Goal: Understand process/instructions: Learn how to perform a task or action

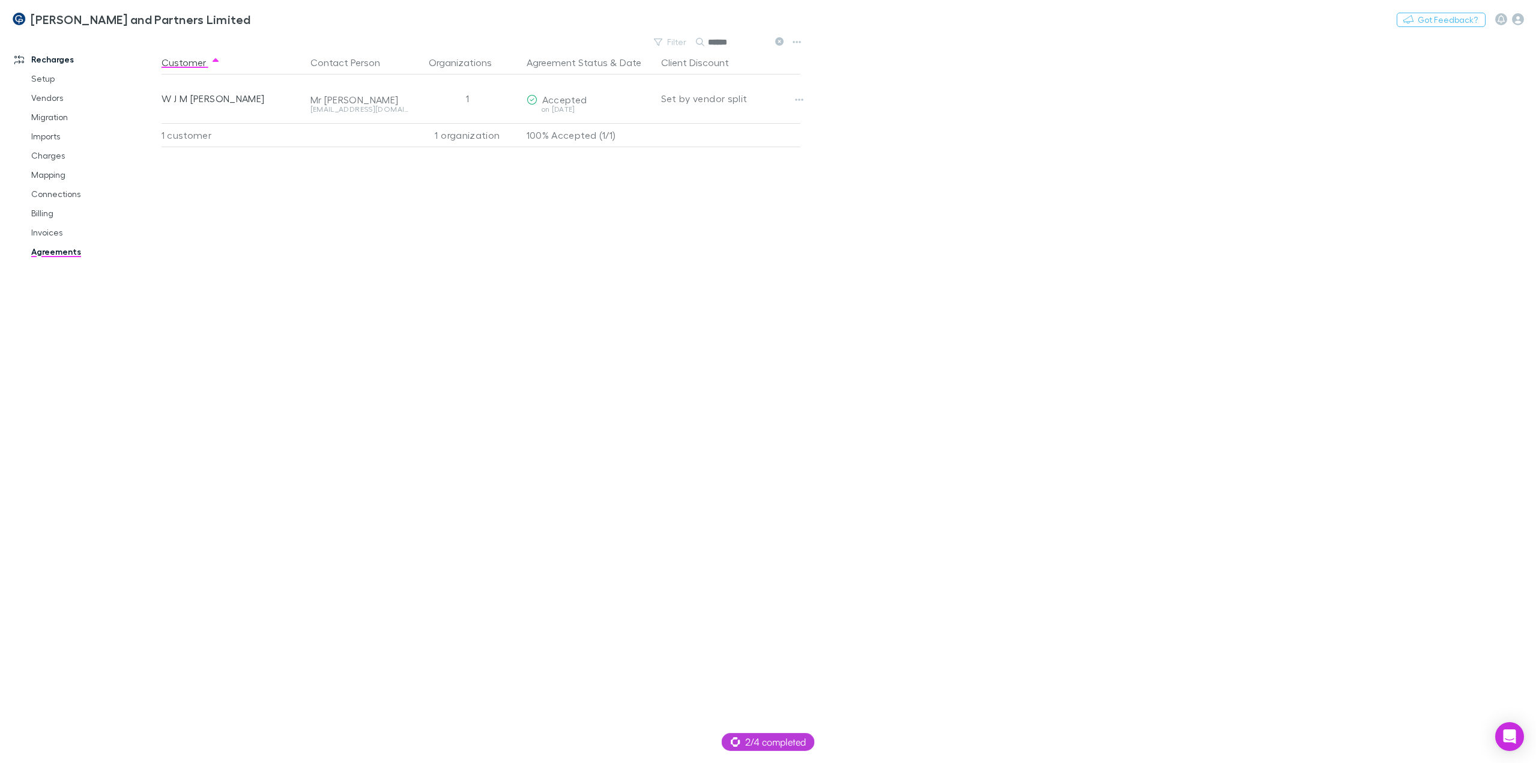
click at [263, 20] on button "Switch company" at bounding box center [302, 19] width 79 height 14
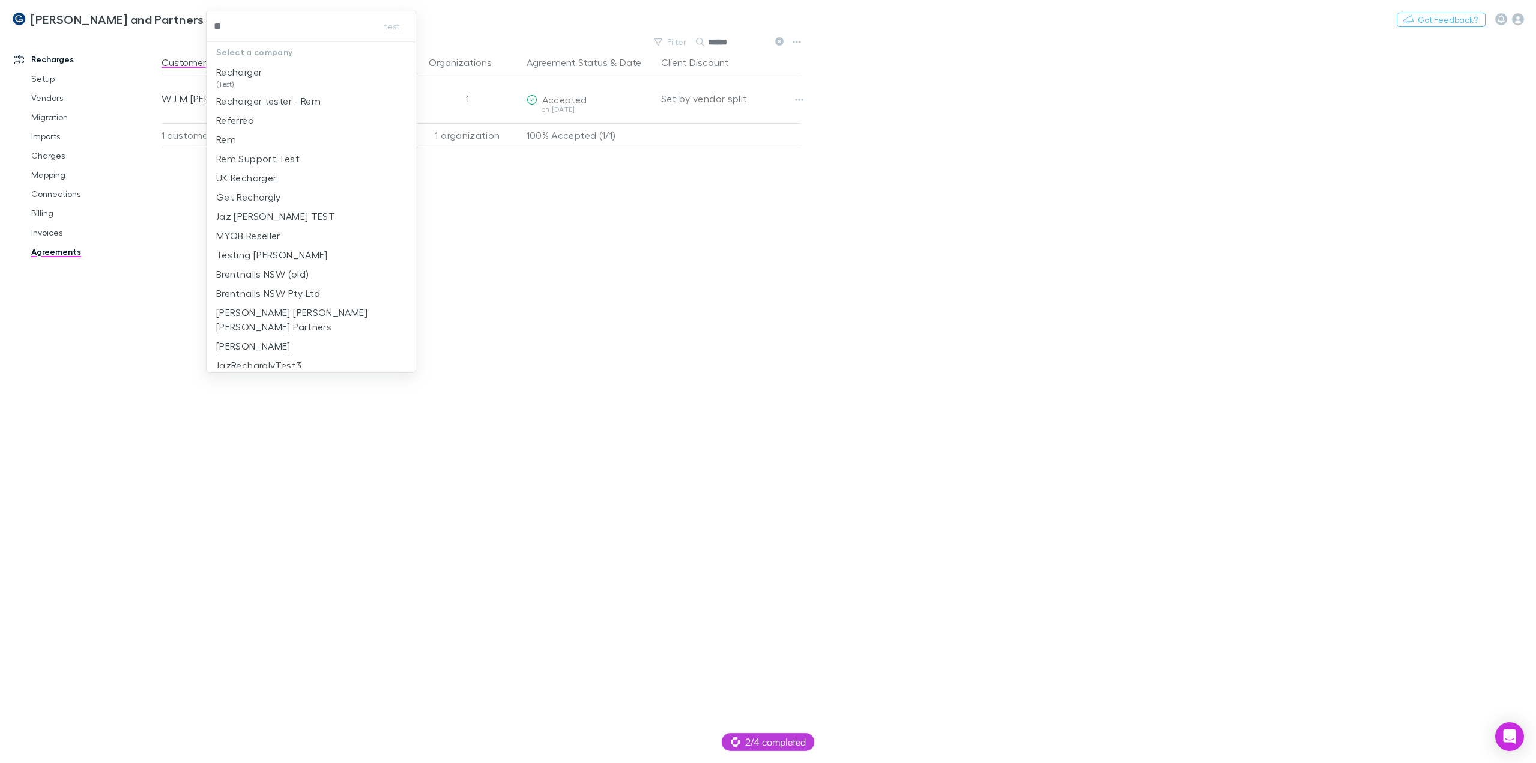
type input "***"
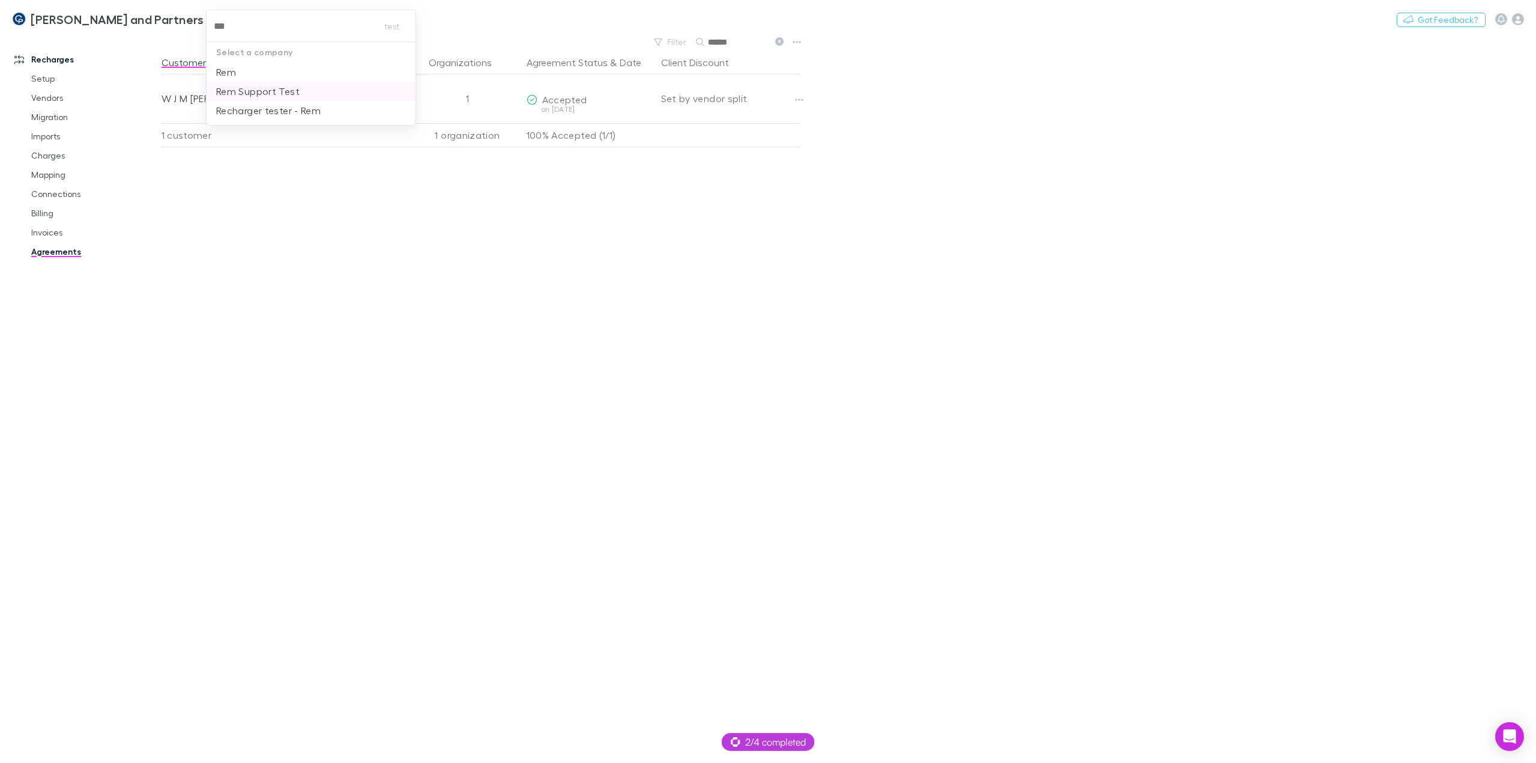
click at [247, 92] on p "Rem Support Test" at bounding box center [257, 91] width 83 height 14
click at [163, 23] on button "Switch company" at bounding box center [186, 19] width 79 height 14
type input "***"
click at [189, 68] on li "Rem" at bounding box center [248, 71] width 209 height 19
click at [781, 749] on div "2/4 completed" at bounding box center [768, 742] width 93 height 18
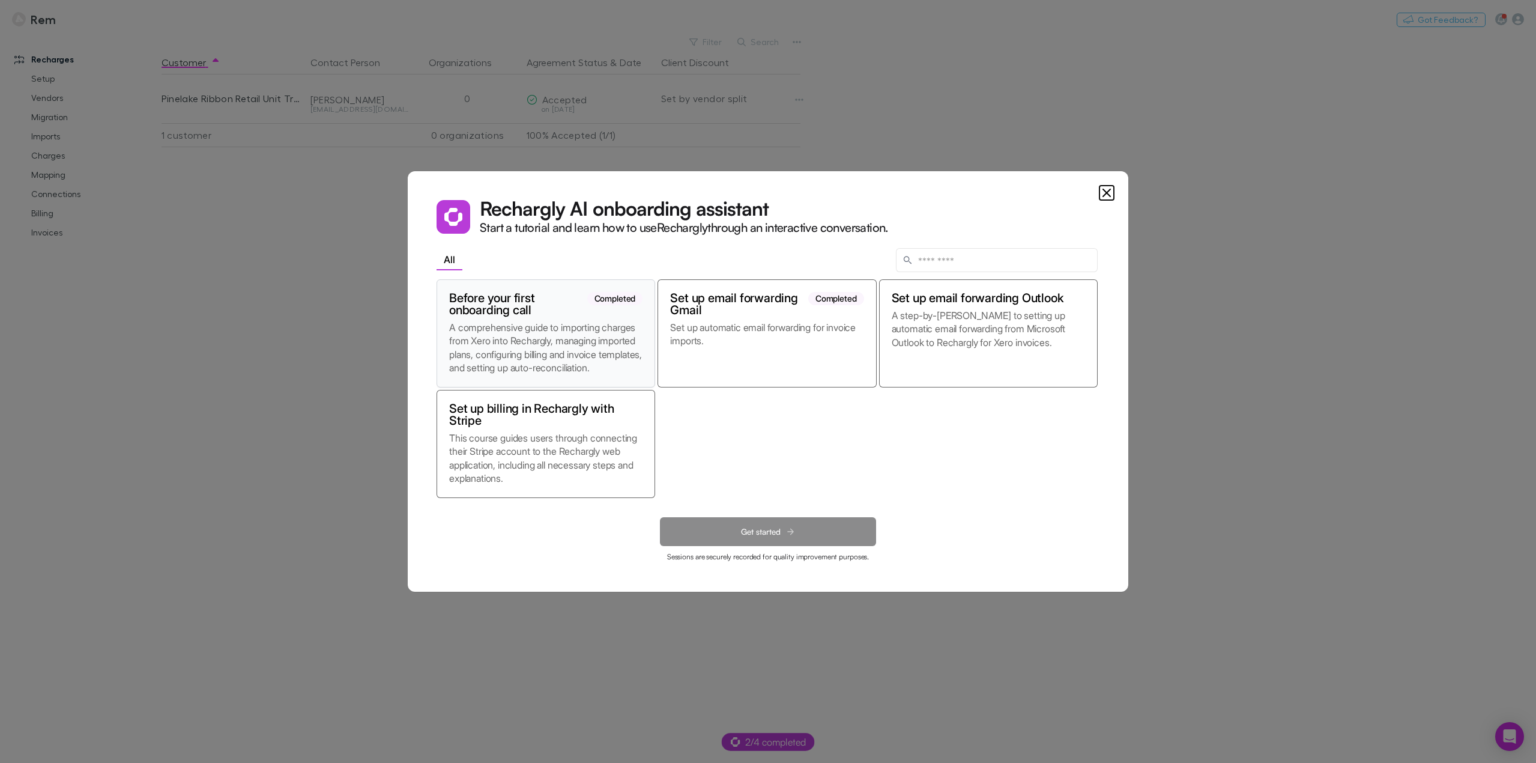
click at [540, 330] on p "A comprehensive guide to importing charges from Xero into Rechargly, managing i…" at bounding box center [545, 348] width 193 height 54
click at [749, 525] on button "Get started" at bounding box center [768, 531] width 216 height 29
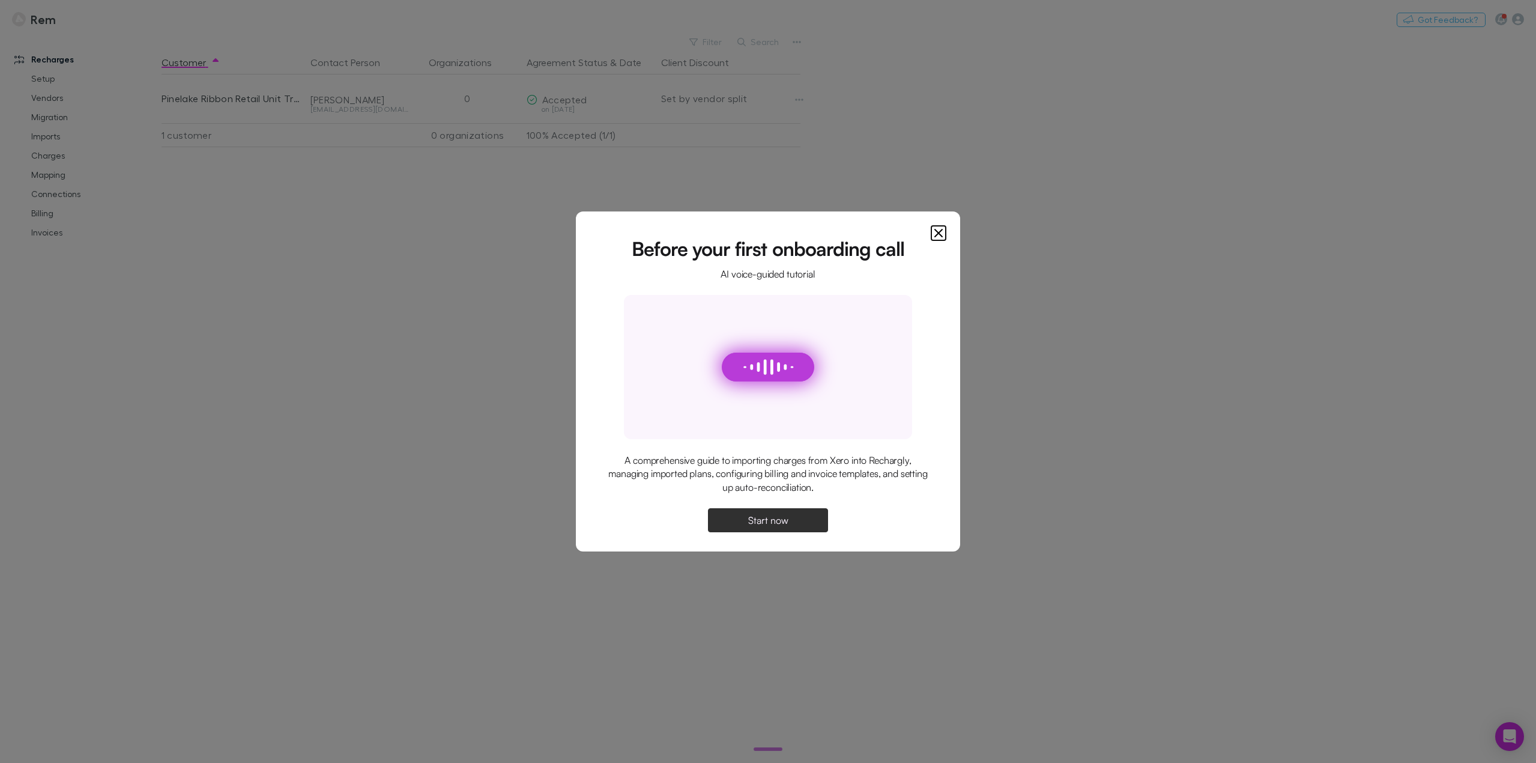
click at [754, 524] on span "Start now" at bounding box center [768, 520] width 40 height 10
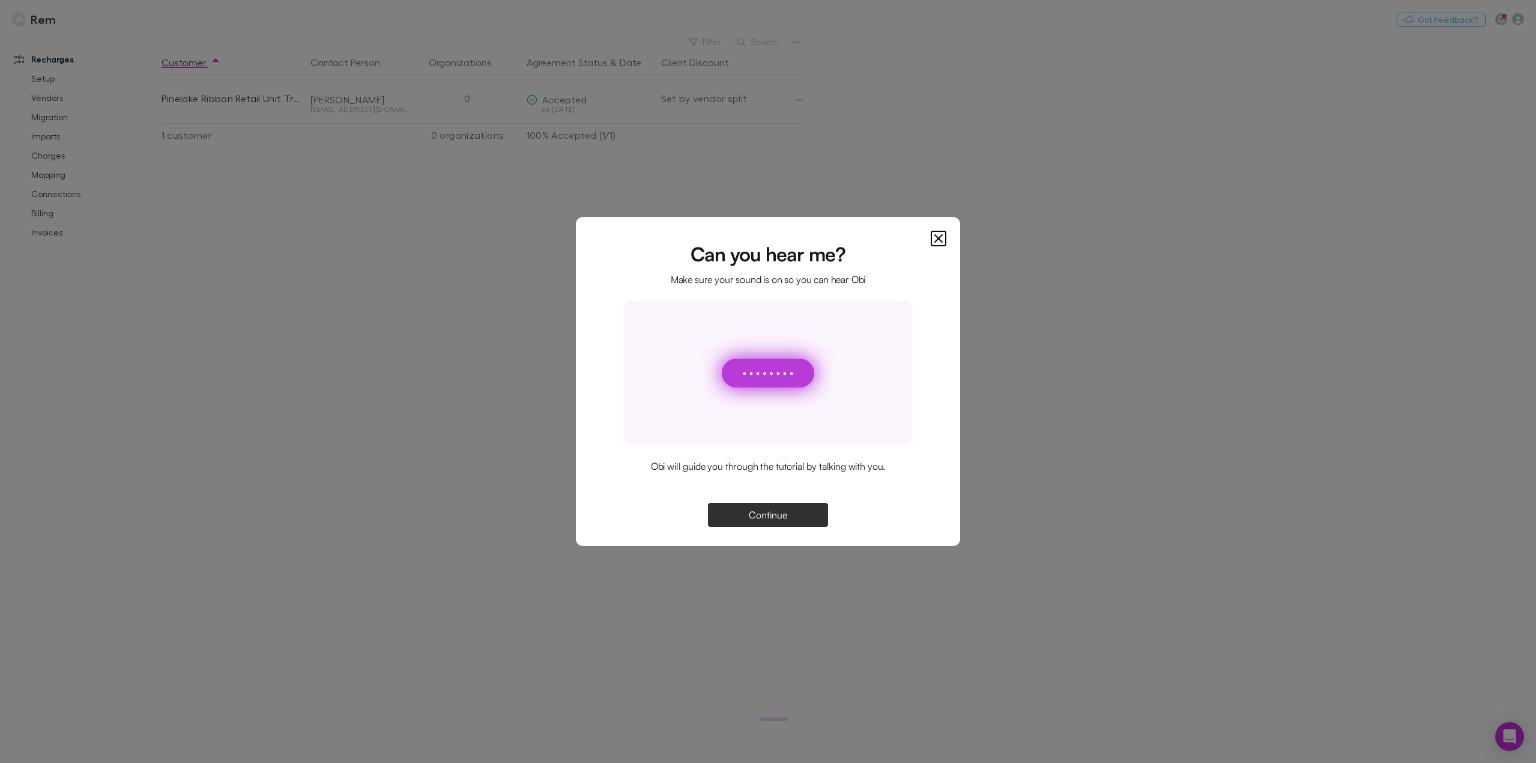
drag, startPoint x: 783, startPoint y: 510, endPoint x: 797, endPoint y: 498, distance: 19.2
click at [783, 510] on span "Continue" at bounding box center [768, 515] width 38 height 10
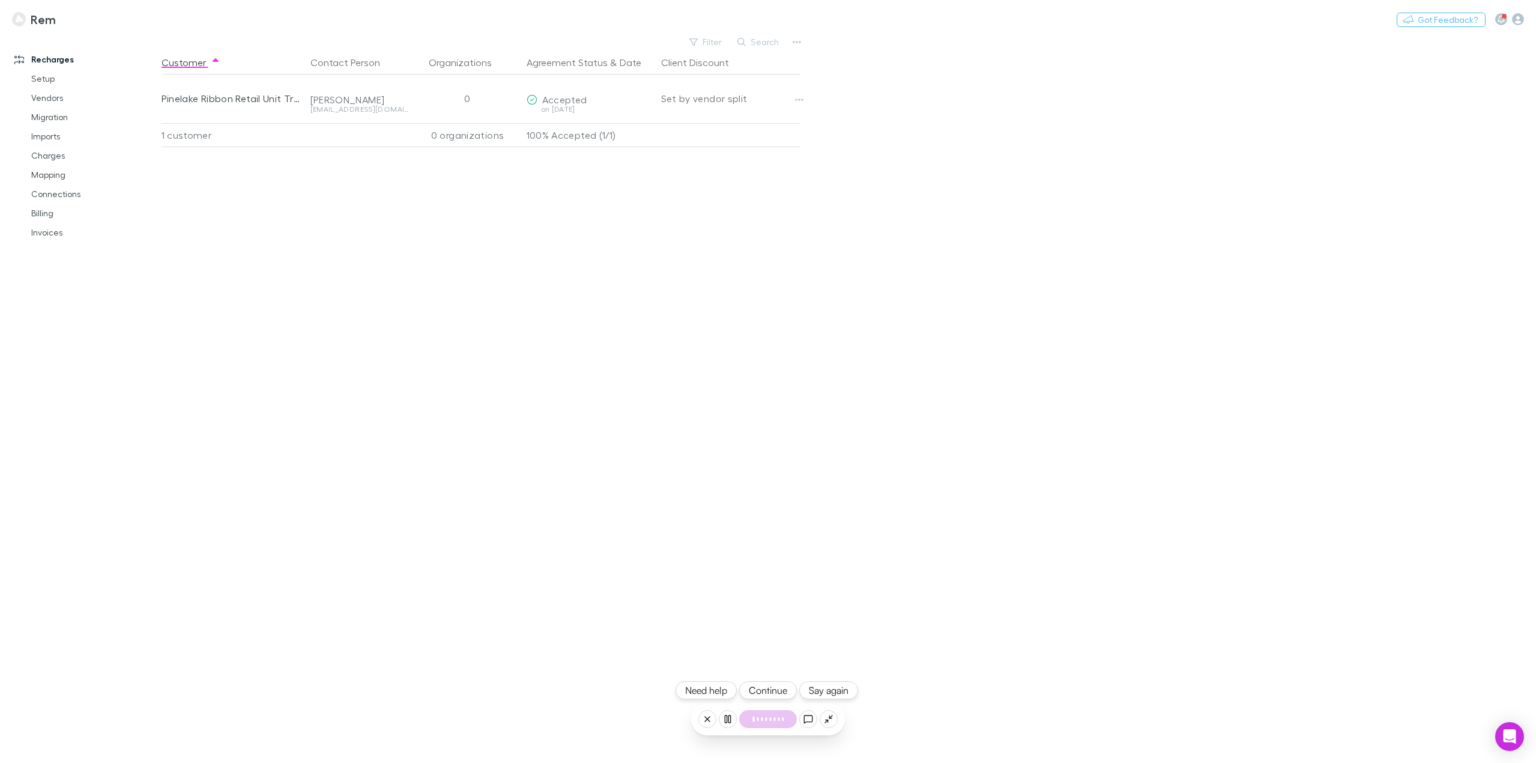
click at [761, 693] on button "Continue" at bounding box center [768, 690] width 58 height 18
click at [769, 686] on button "Continue" at bounding box center [768, 690] width 58 height 18
click at [772, 687] on button "Continue" at bounding box center [768, 690] width 58 height 18
click at [28, 74] on link "Setup" at bounding box center [93, 78] width 149 height 19
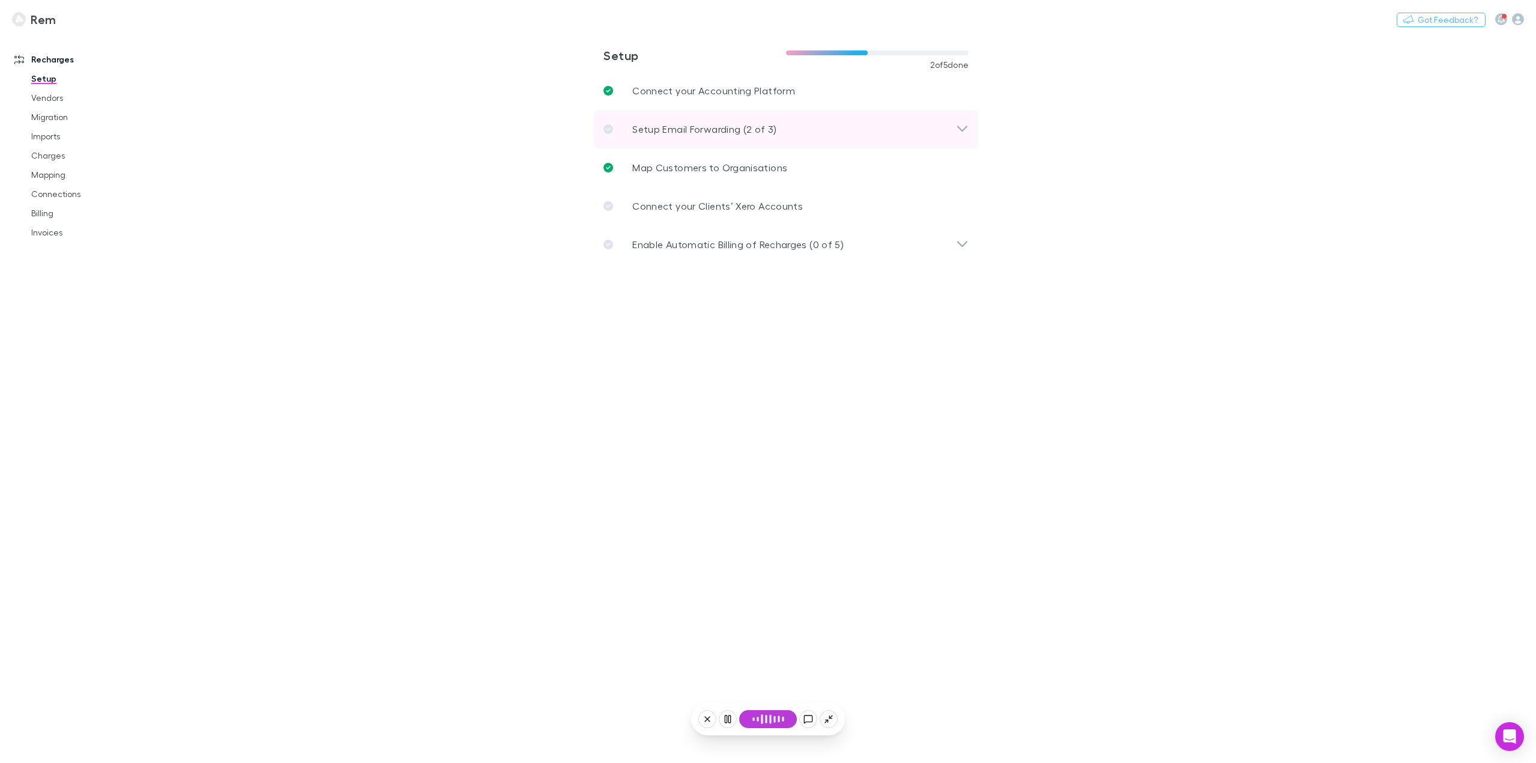
click at [840, 129] on div "Setup Email Forwarding (2 of 3)" at bounding box center [780, 129] width 353 height 14
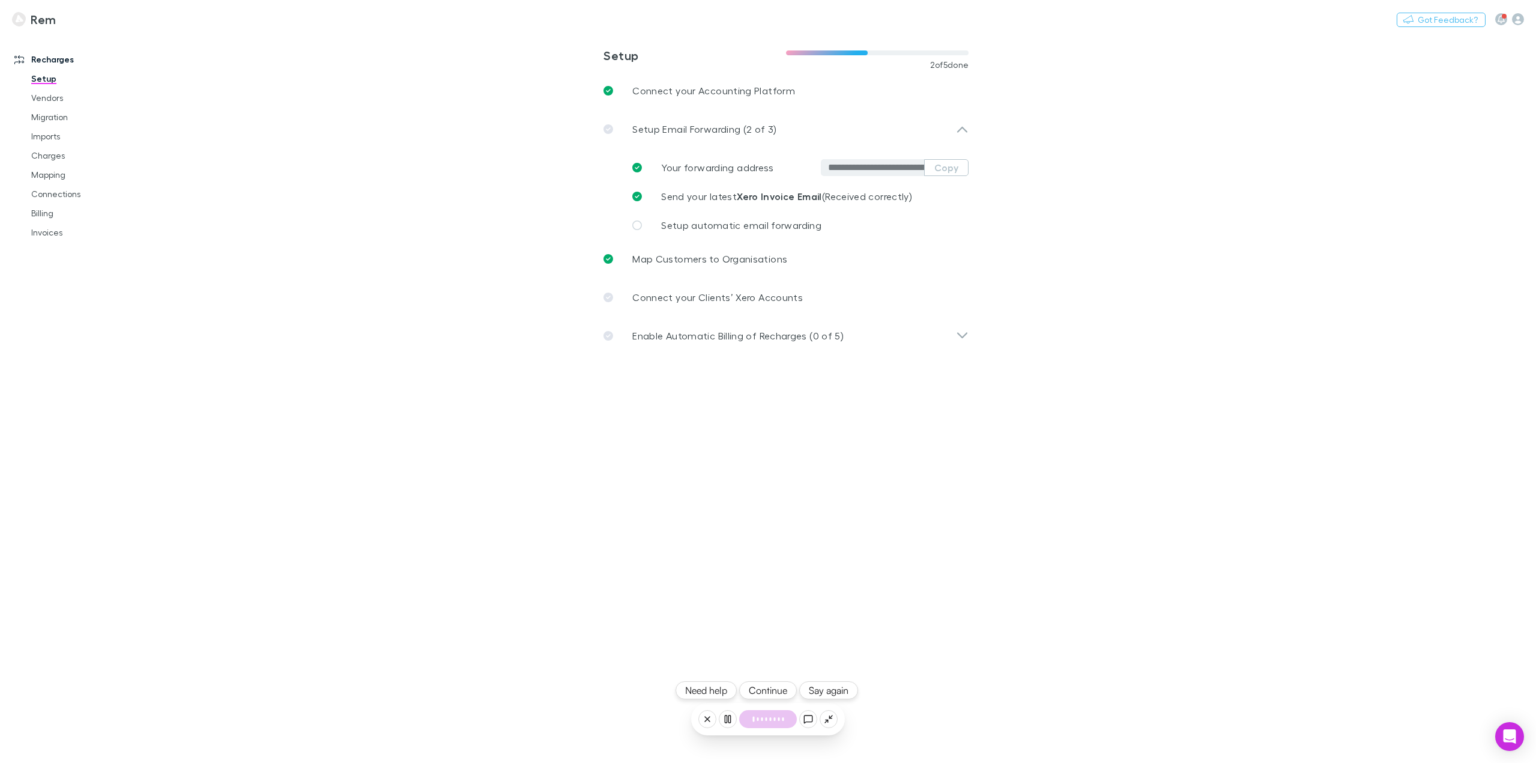
click at [779, 685] on button "Continue" at bounding box center [768, 690] width 58 height 18
click at [775, 688] on button "Continue" at bounding box center [768, 690] width 58 height 18
click at [771, 695] on button "Continue" at bounding box center [768, 690] width 58 height 18
click at [773, 690] on button "Continue" at bounding box center [768, 690] width 58 height 18
click at [820, 689] on button "Say again" at bounding box center [828, 690] width 59 height 18
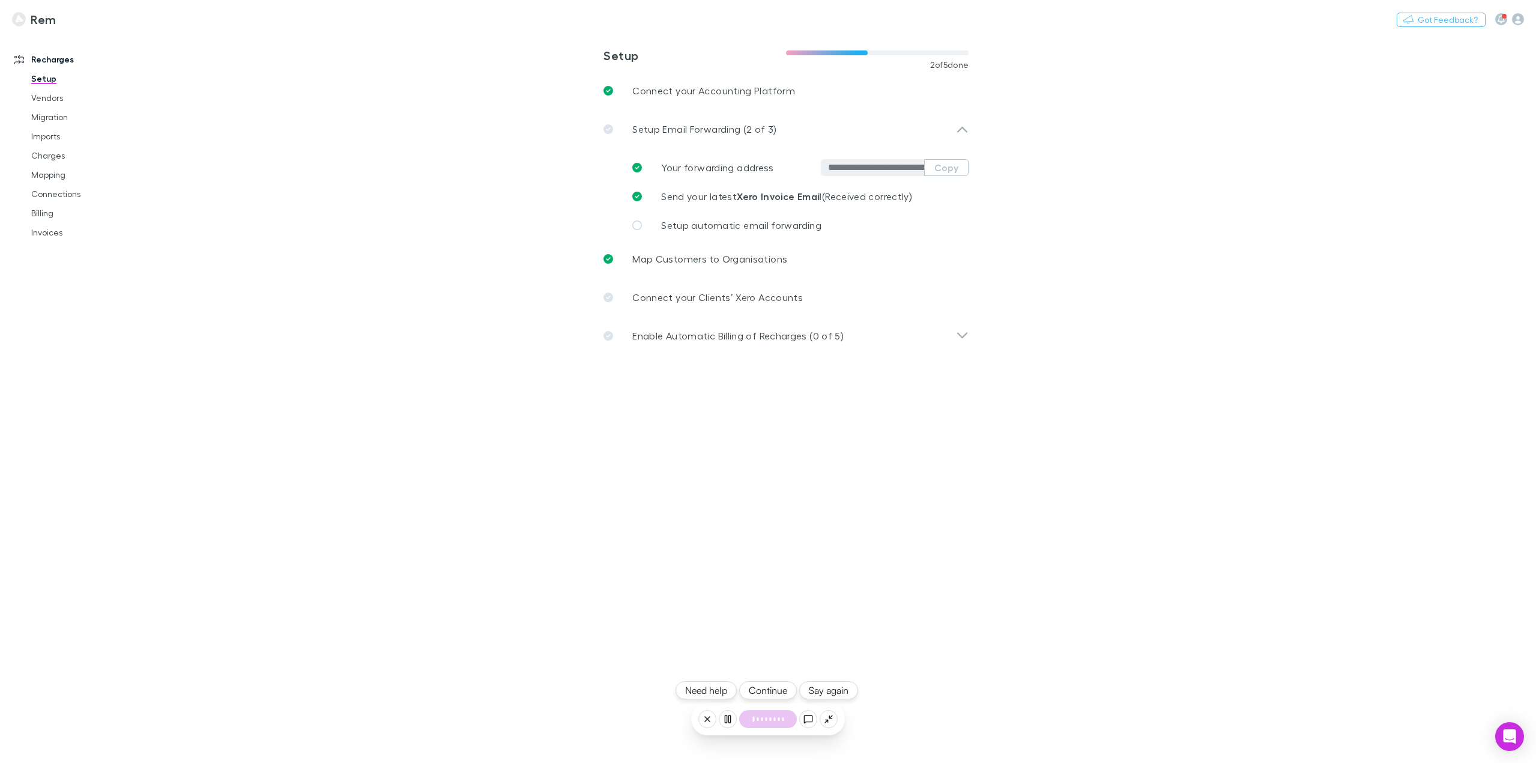
click at [766, 695] on button "Continue" at bounding box center [768, 690] width 58 height 18
click at [755, 685] on button "Continue" at bounding box center [768, 690] width 58 height 18
click at [769, 690] on button "Continue" at bounding box center [768, 690] width 58 height 18
click at [775, 689] on button "Continue" at bounding box center [768, 690] width 58 height 18
click at [764, 692] on button "Continue" at bounding box center [768, 690] width 58 height 18
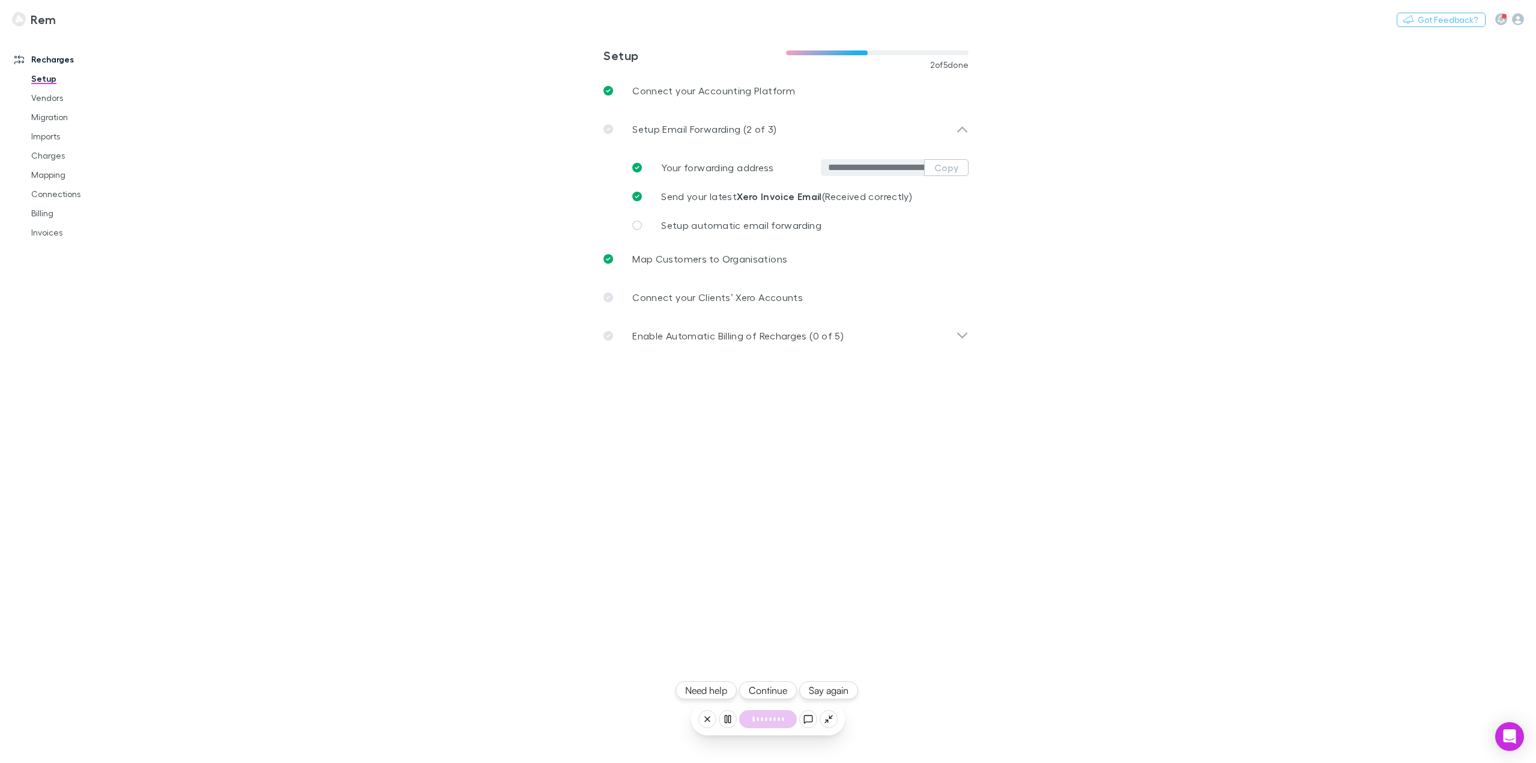
click at [774, 691] on button "Continue" at bounding box center [768, 690] width 58 height 18
click at [768, 691] on button "Continue" at bounding box center [768, 690] width 58 height 18
click at [775, 686] on button "Continue" at bounding box center [768, 690] width 58 height 18
click at [47, 135] on link "Imports" at bounding box center [93, 136] width 149 height 19
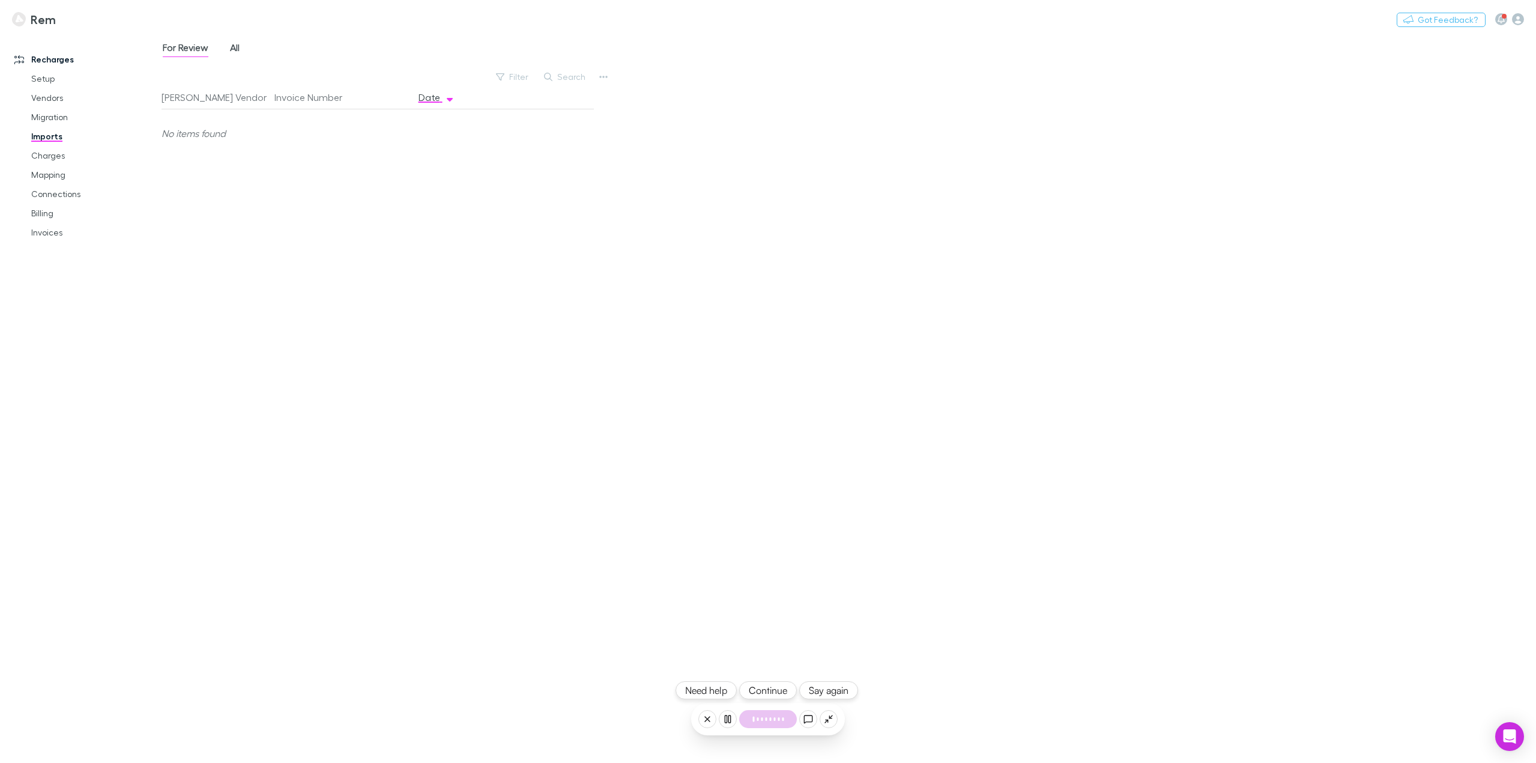
click at [237, 45] on span "All" at bounding box center [235, 49] width 10 height 16
click at [186, 50] on span "For Review" at bounding box center [186, 49] width 46 height 16
click at [258, 45] on div "For Review All" at bounding box center [849, 51] width 1375 height 23
click at [229, 47] on link "All" at bounding box center [235, 49] width 12 height 19
click at [195, 49] on span "For Review" at bounding box center [186, 49] width 46 height 16
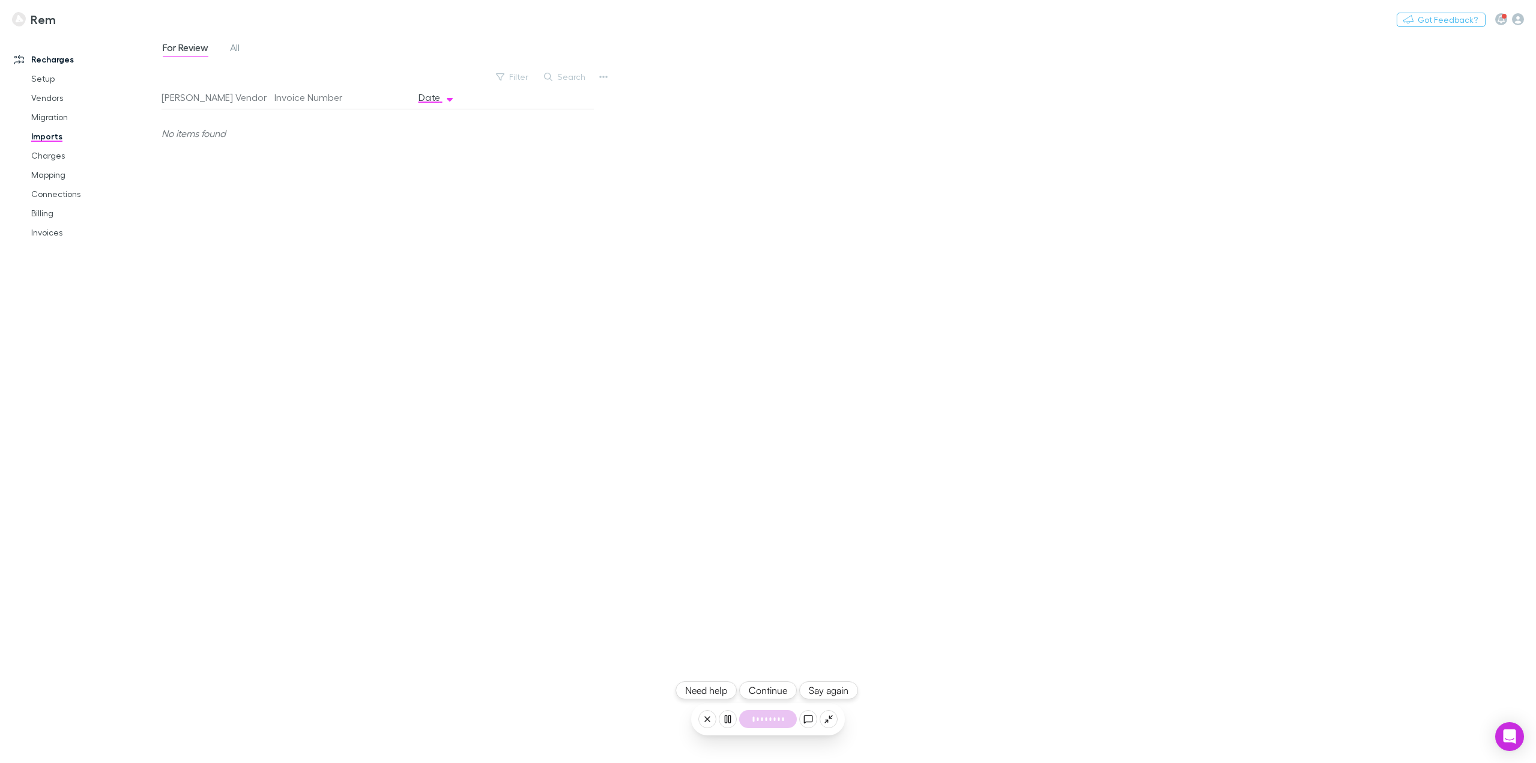
click at [841, 697] on button "Say again" at bounding box center [828, 690] width 59 height 18
click at [774, 694] on button "Continue" at bounding box center [768, 690] width 58 height 18
click at [774, 689] on button "Continue" at bounding box center [768, 690] width 58 height 18
click at [43, 155] on link "Charges" at bounding box center [93, 155] width 149 height 19
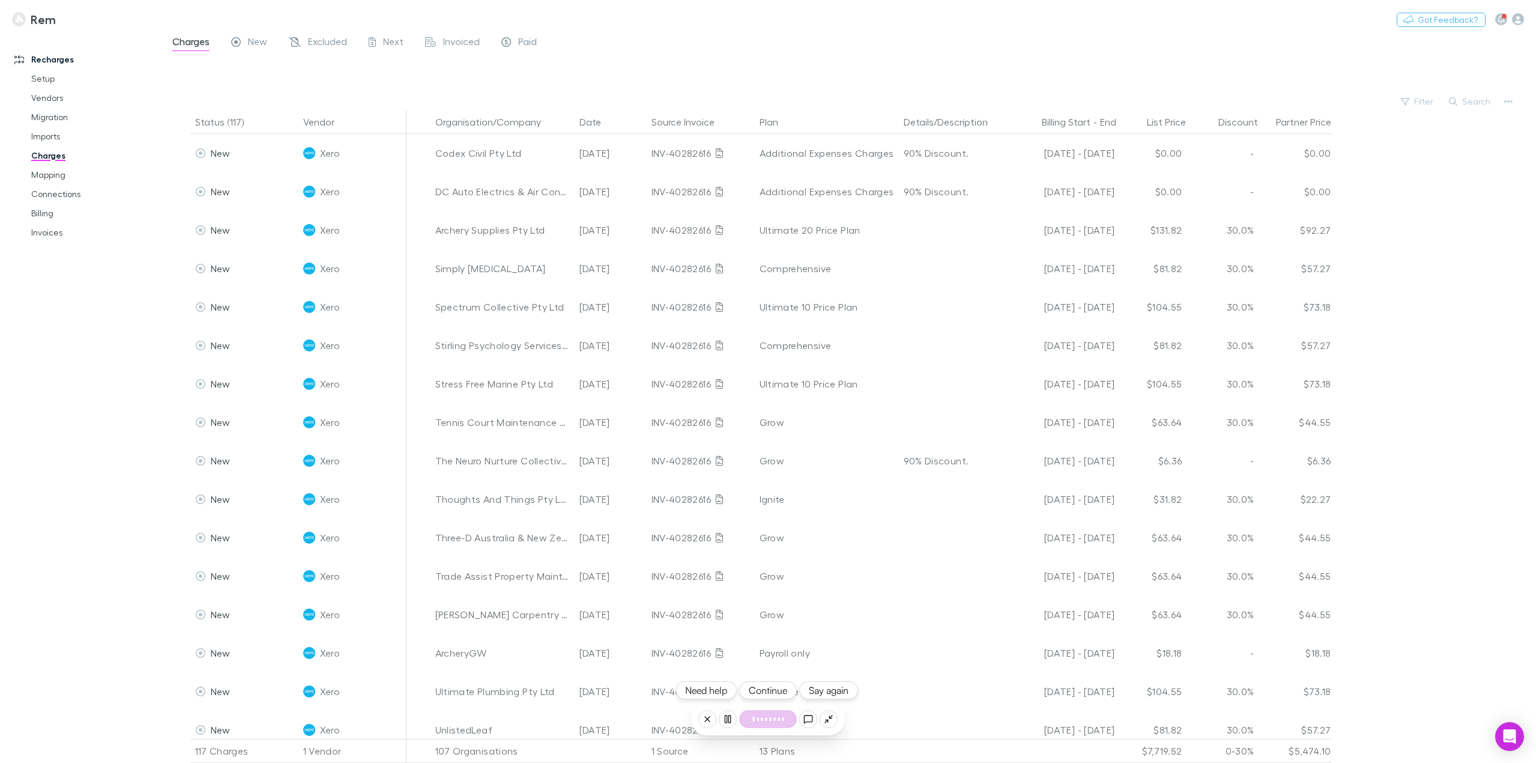
click at [774, 688] on button "Continue" at bounding box center [768, 690] width 58 height 18
click at [48, 156] on link "Charges" at bounding box center [93, 155] width 149 height 19
click at [253, 38] on span "New" at bounding box center [257, 43] width 19 height 16
click at [767, 692] on button "Continue" at bounding box center [768, 690] width 58 height 18
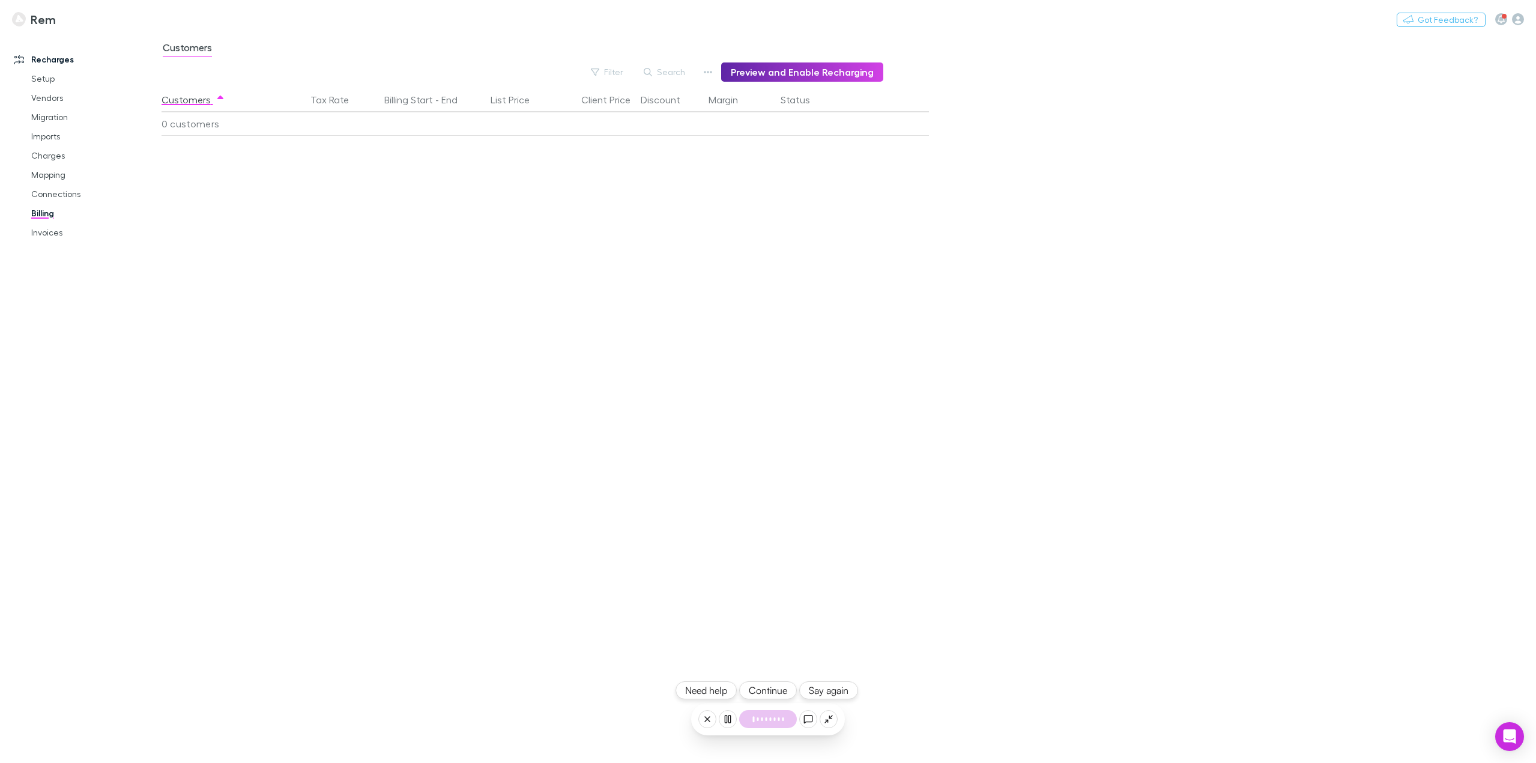
click at [772, 689] on button "Continue" at bounding box center [768, 690] width 58 height 18
click at [764, 688] on button "Continue" at bounding box center [768, 690] width 58 height 18
click at [778, 693] on button "Continue" at bounding box center [768, 690] width 58 height 18
click at [766, 750] on div "2/7 completed" at bounding box center [768, 742] width 93 height 18
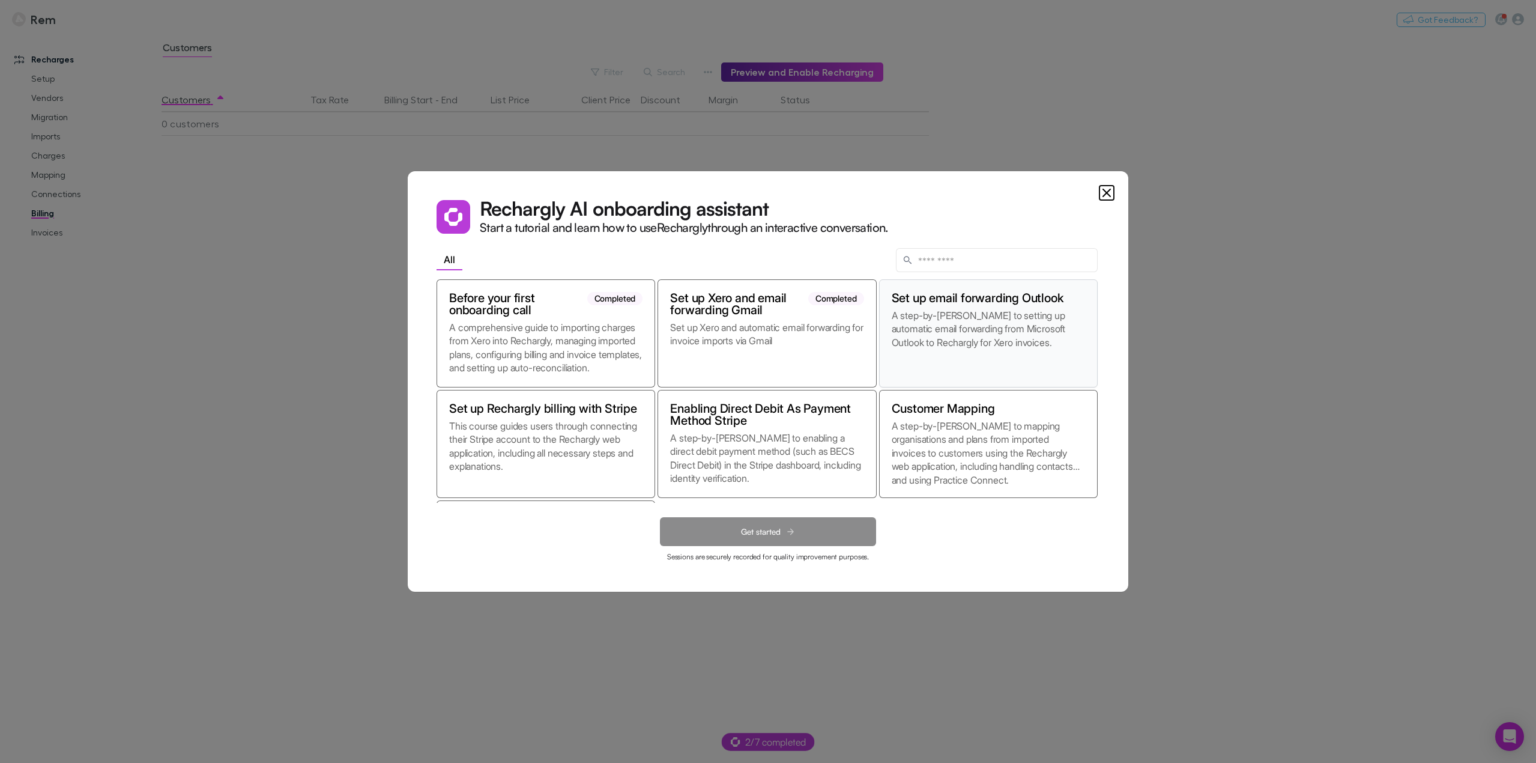
click at [979, 309] on p "A step-by-step guide to setting up automatic email forwarding from Microsoft Ou…" at bounding box center [988, 342] width 193 height 66
click at [777, 528] on span "Get started" at bounding box center [761, 532] width 40 height 10
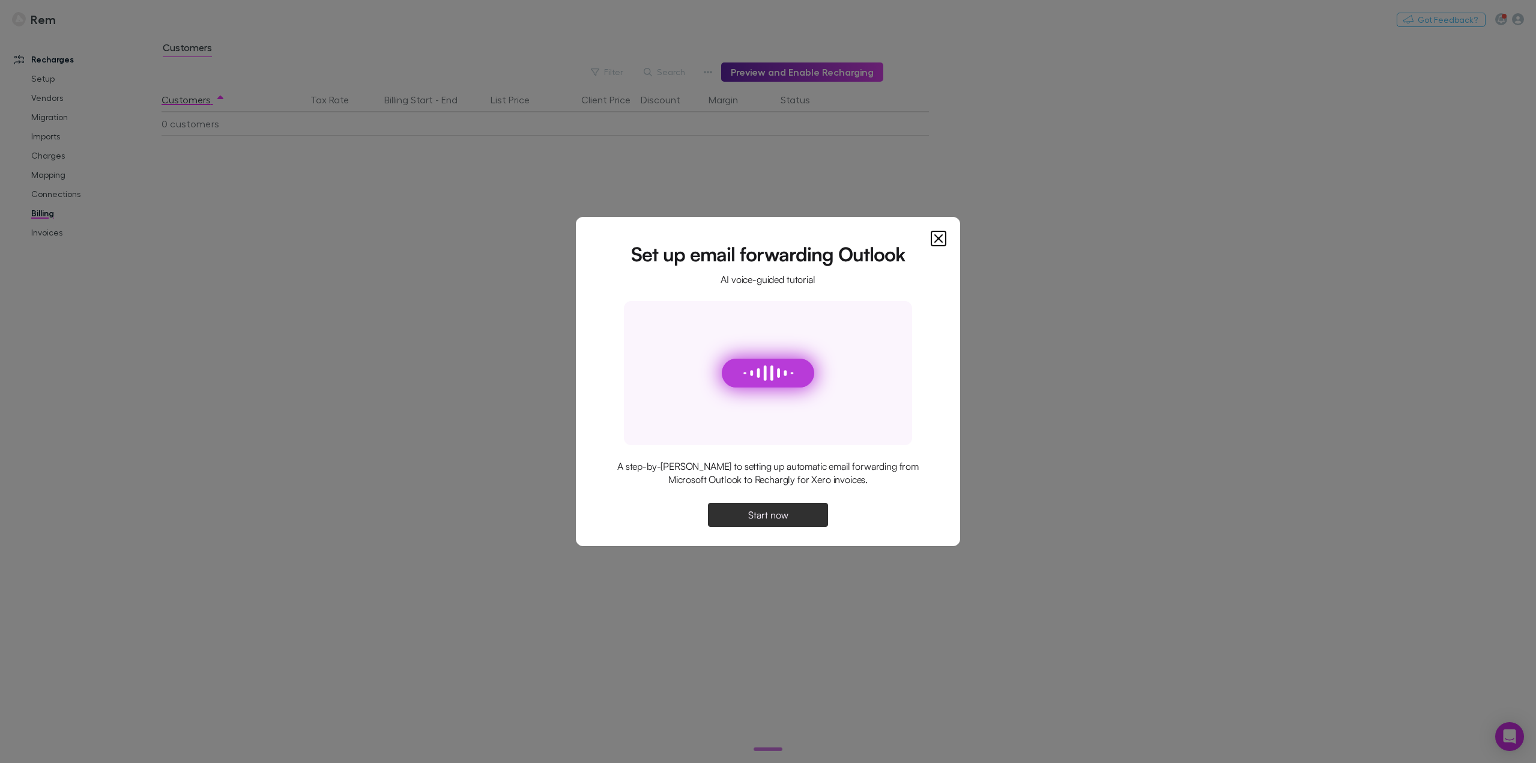
click at [787, 513] on span "Start now" at bounding box center [768, 515] width 40 height 10
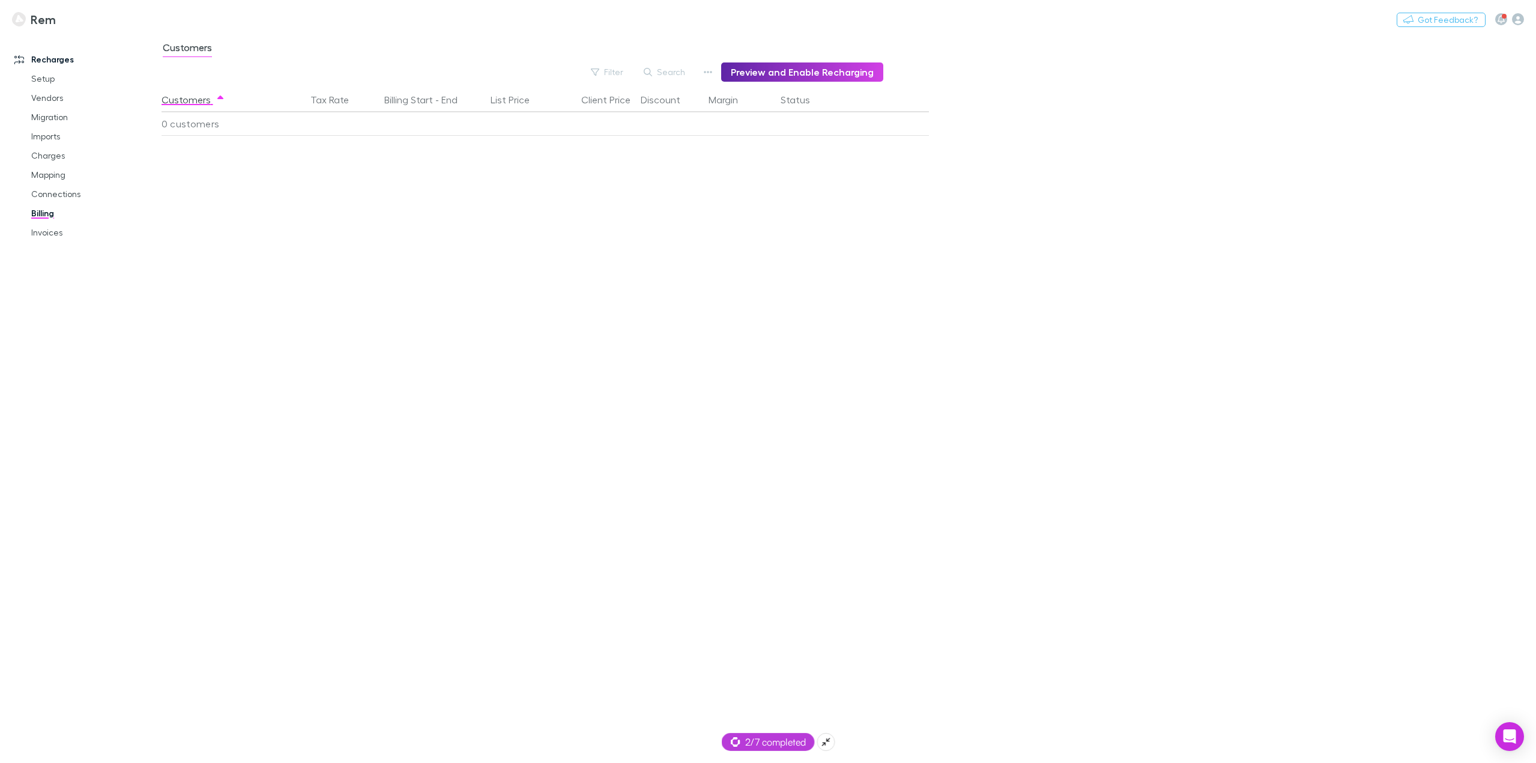
click at [778, 742] on span "2/7 completed" at bounding box center [768, 741] width 75 height 14
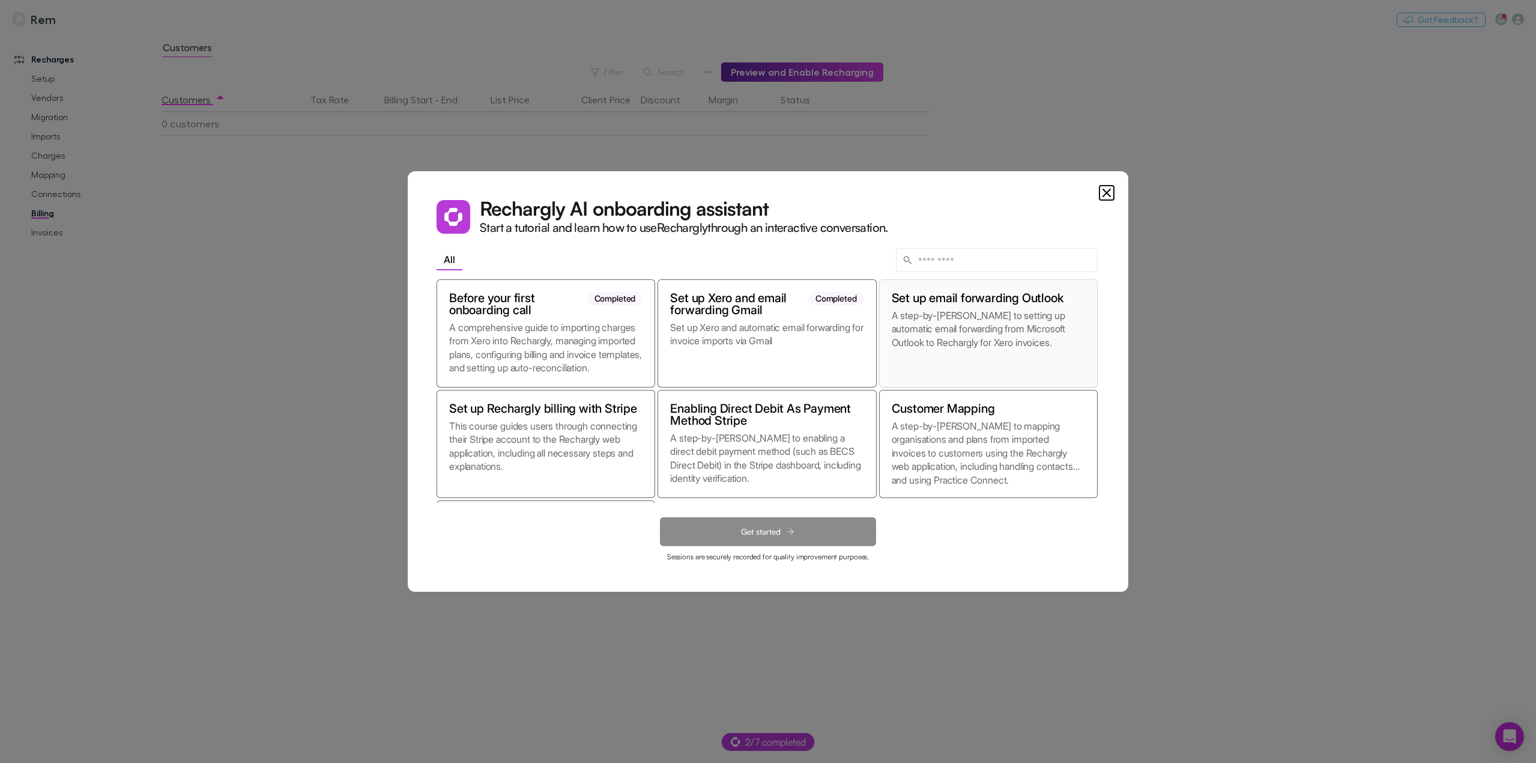
click at [973, 319] on p "A step-by-[PERSON_NAME] to setting up automatic email forwarding from Microsoft…" at bounding box center [988, 342] width 193 height 66
click at [786, 527] on icon at bounding box center [791, 532] width 10 height 10
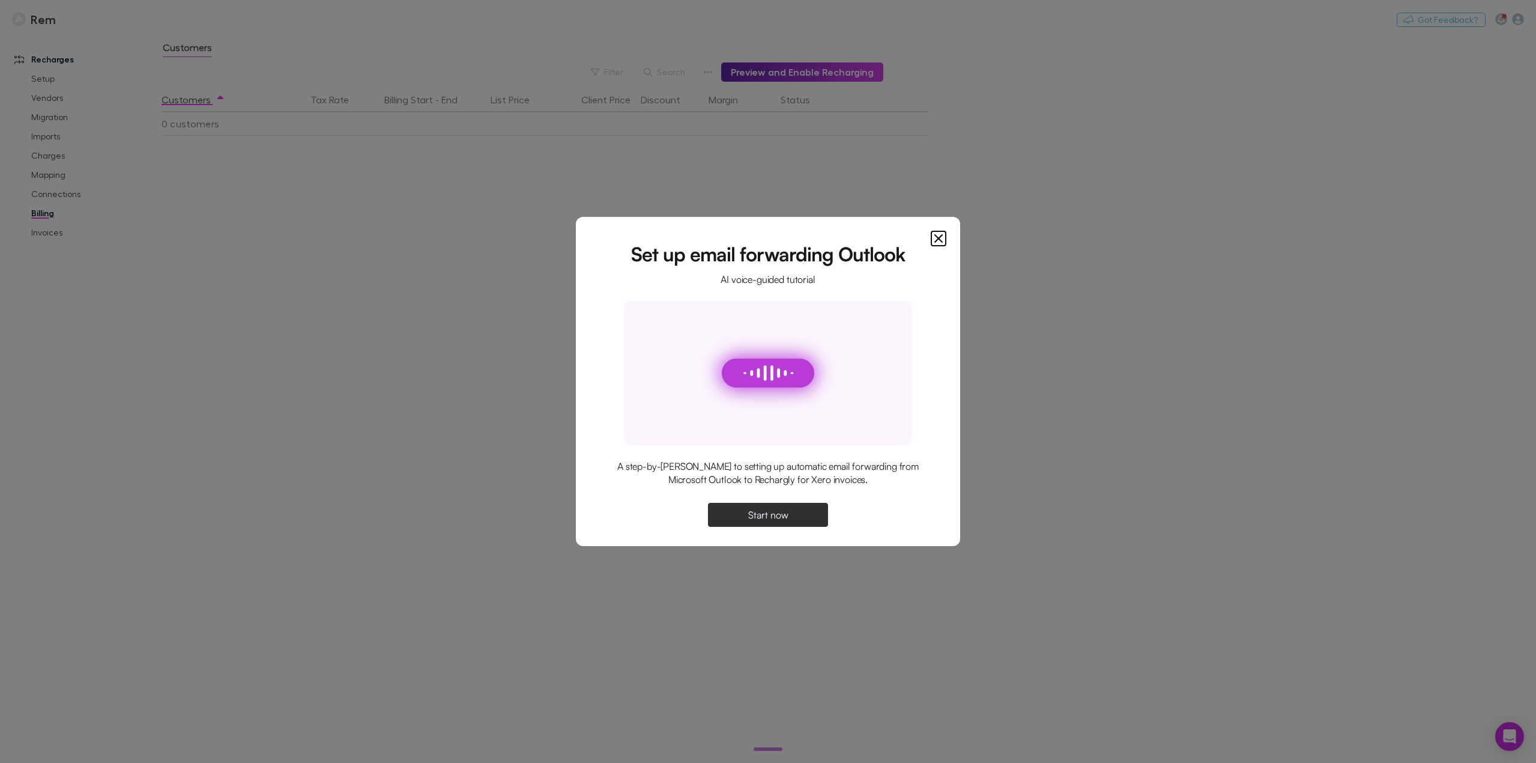
click at [780, 513] on span "Start now" at bounding box center [768, 515] width 40 height 10
click at [785, 513] on span "Continue" at bounding box center [768, 515] width 38 height 10
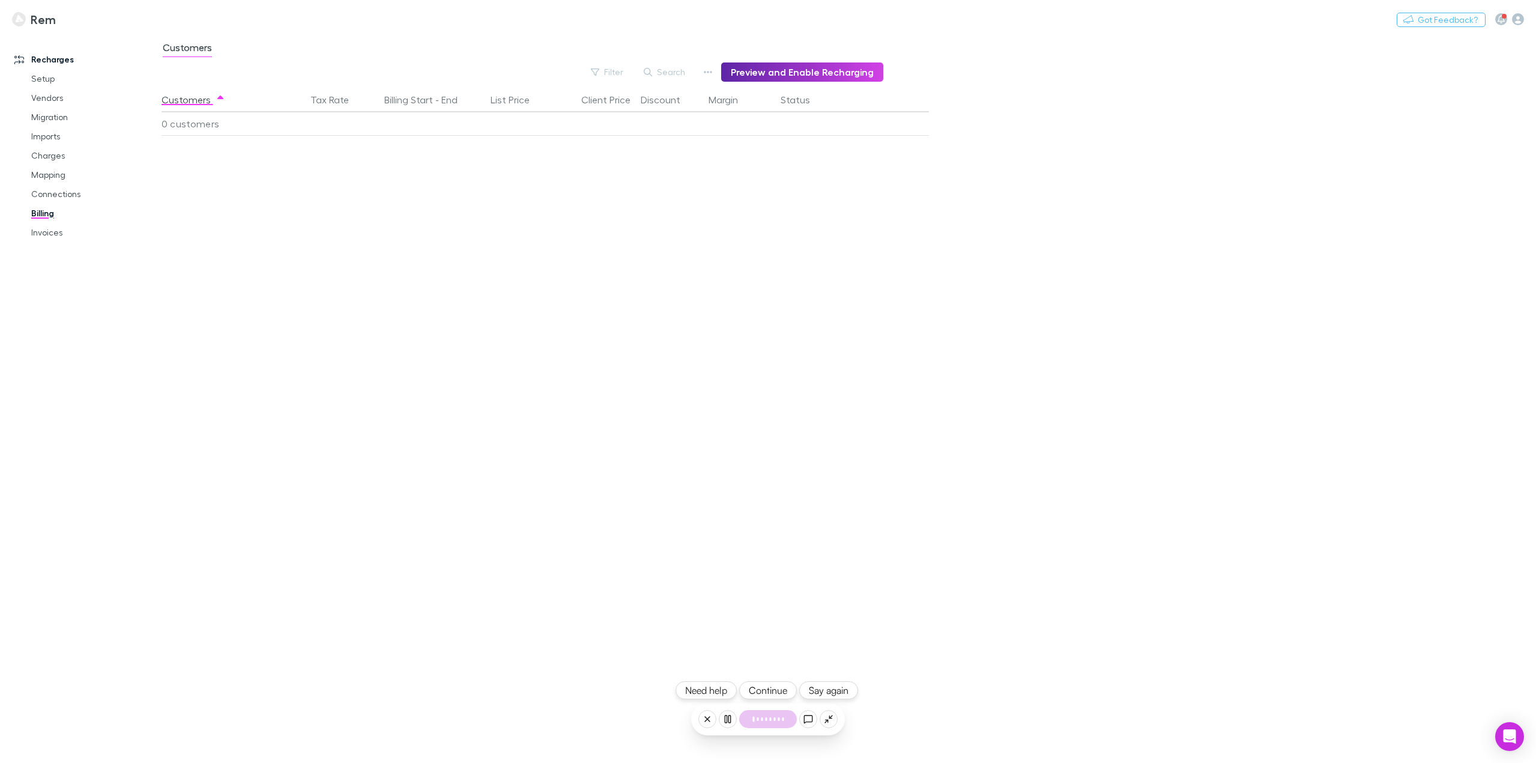
click at [757, 693] on button "Continue" at bounding box center [768, 690] width 58 height 18
click at [46, 79] on link "Setup" at bounding box center [93, 78] width 149 height 19
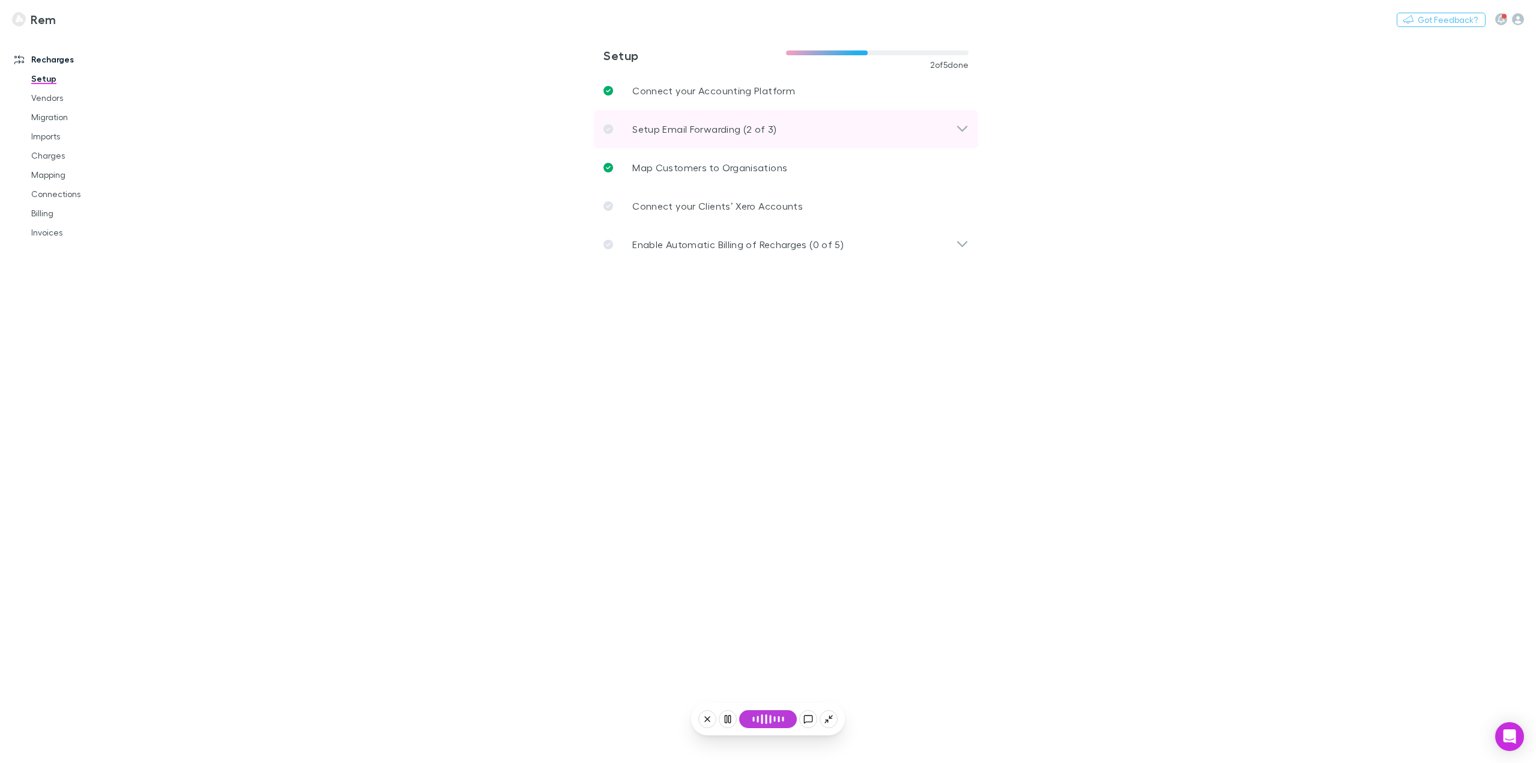
click at [964, 131] on icon at bounding box center [962, 129] width 13 height 14
click at [778, 747] on span "2/7 completed" at bounding box center [768, 741] width 75 height 14
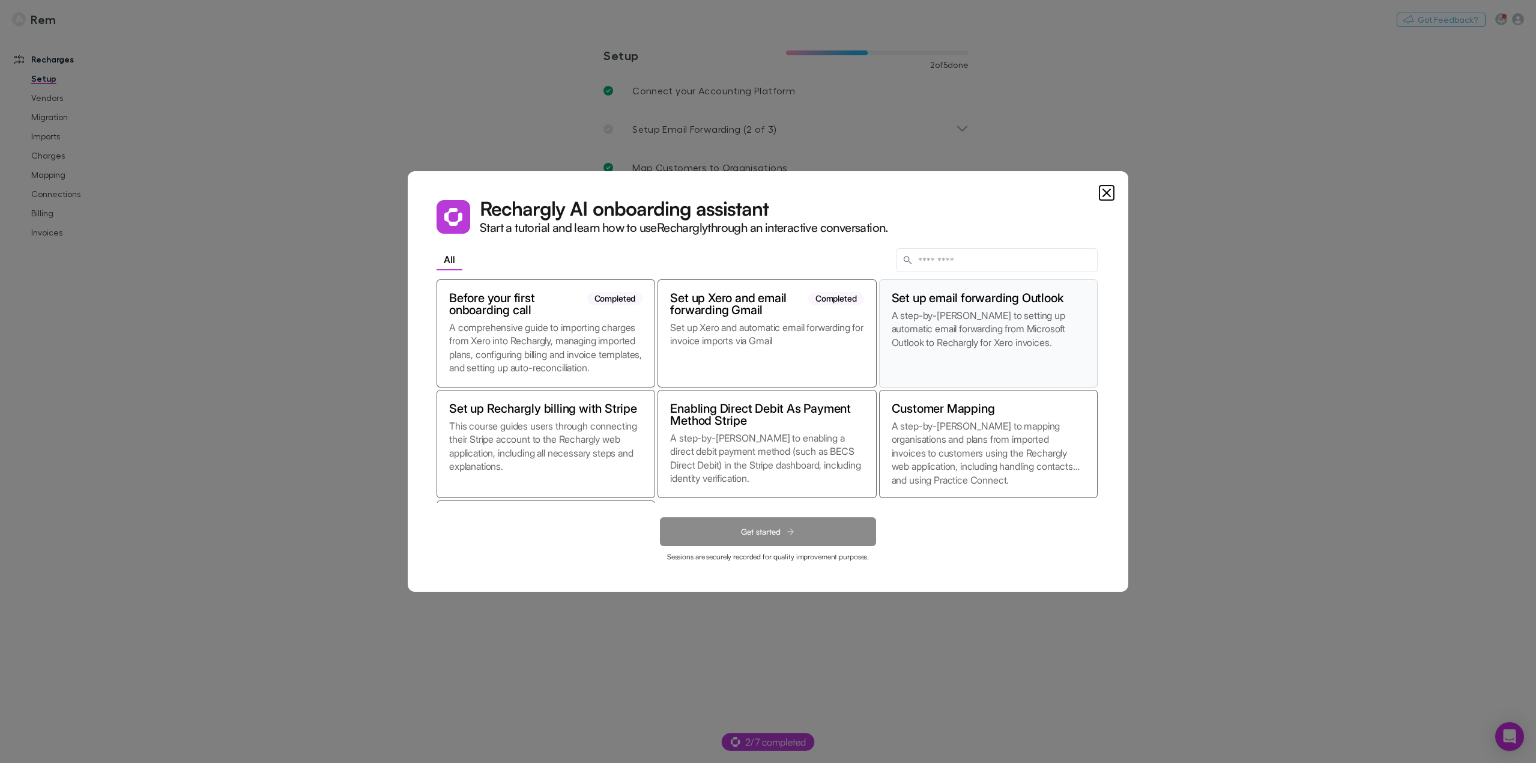
click at [973, 326] on p "A step-by-step guide to setting up automatic email forwarding from Microsoft Ou…" at bounding box center [988, 342] width 193 height 66
click at [767, 528] on span "Get started" at bounding box center [761, 532] width 40 height 10
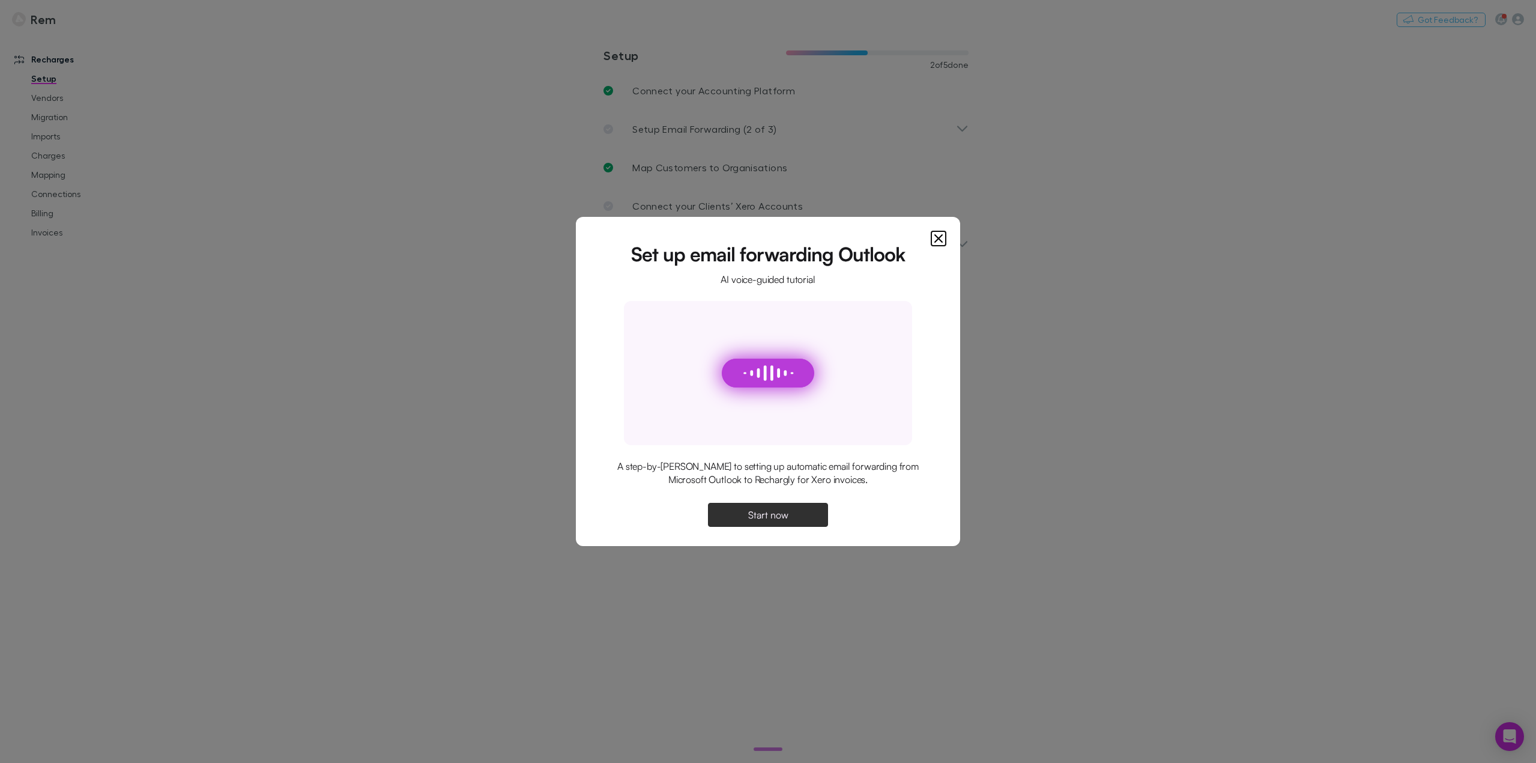
click at [787, 522] on button "Start now" at bounding box center [768, 515] width 120 height 24
click at [786, 524] on button "Continue" at bounding box center [768, 515] width 120 height 24
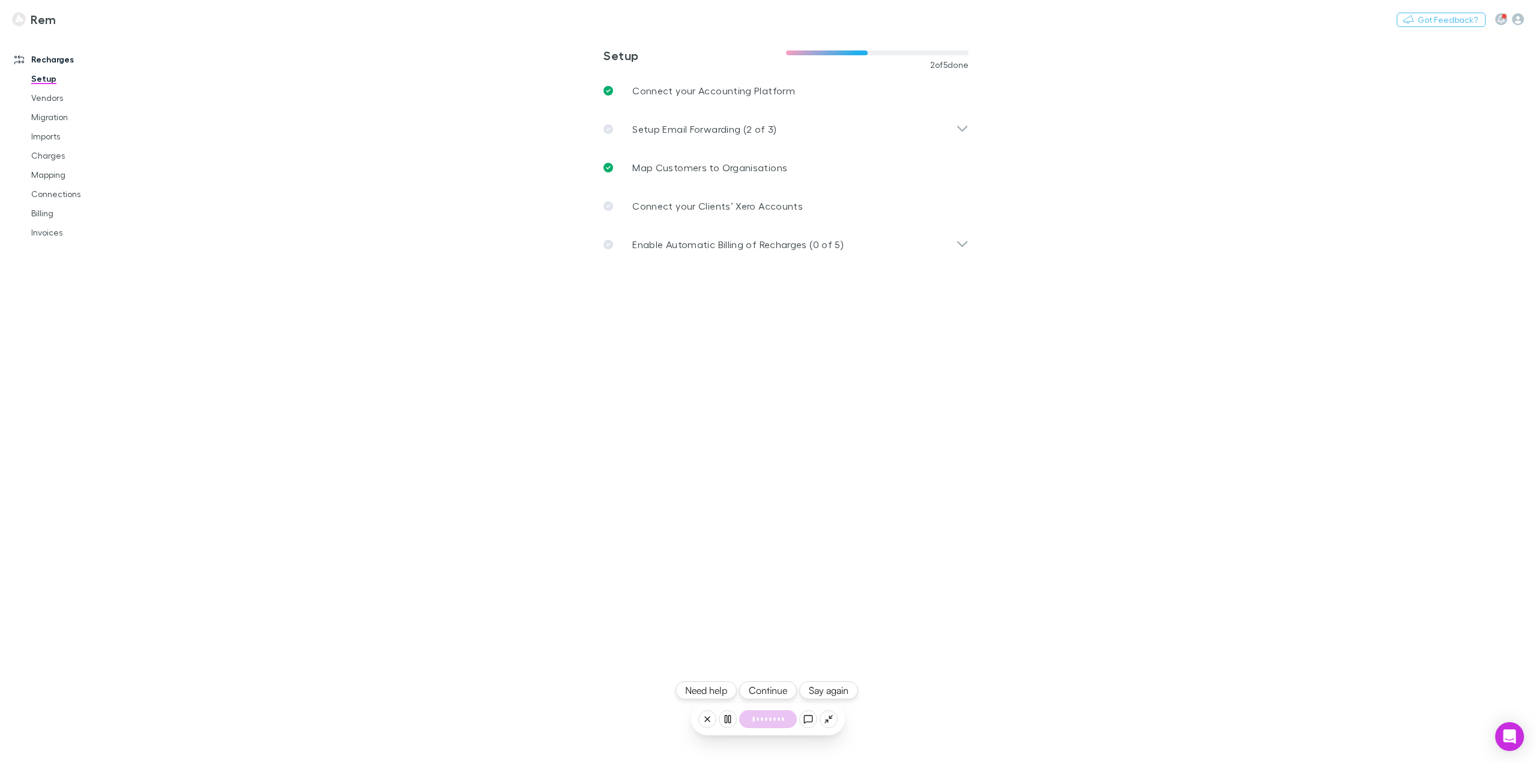
click at [772, 694] on button "Continue" at bounding box center [768, 690] width 58 height 18
click at [42, 79] on link "Setup" at bounding box center [93, 78] width 149 height 19
click at [967, 130] on icon at bounding box center [962, 129] width 13 height 14
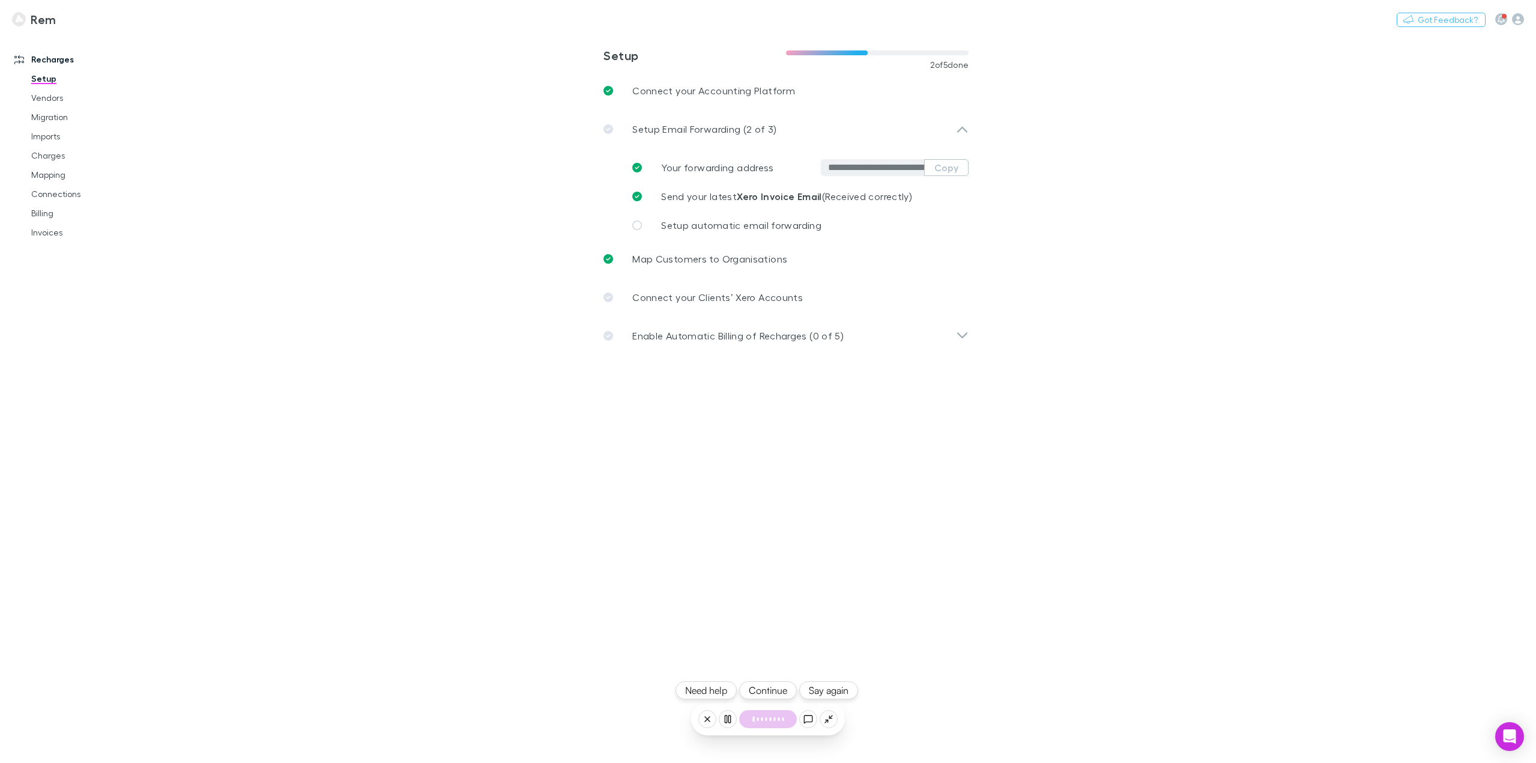
click at [778, 690] on button "Continue" at bounding box center [768, 690] width 58 height 18
click at [813, 231] on p "Setup automatic email forwarding" at bounding box center [741, 225] width 160 height 14
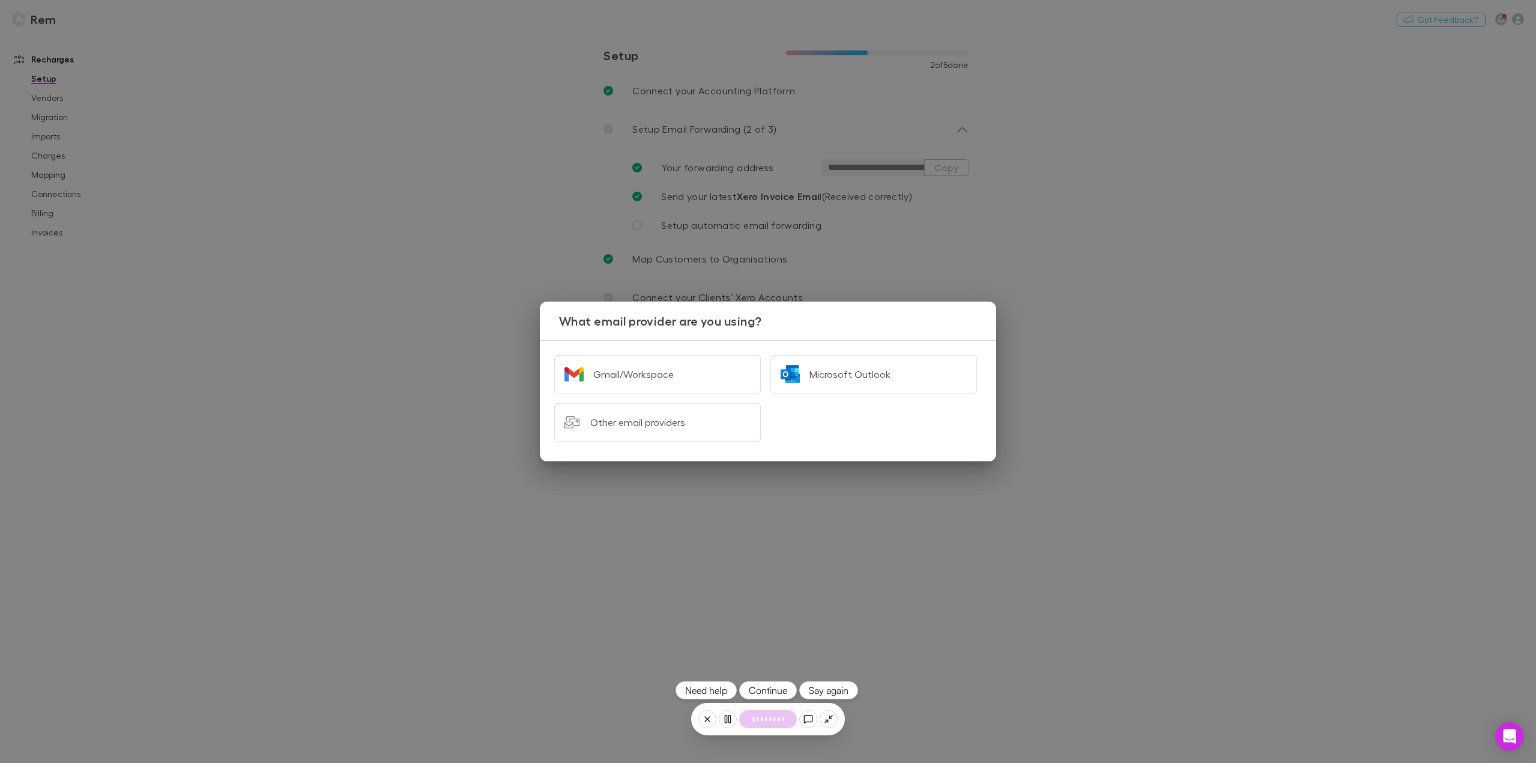
click at [772, 684] on button "Continue" at bounding box center [768, 690] width 58 height 18
click at [864, 434] on div "Gmail/Workspace Microsoft Outlook Other email providers" at bounding box center [761, 393] width 432 height 96
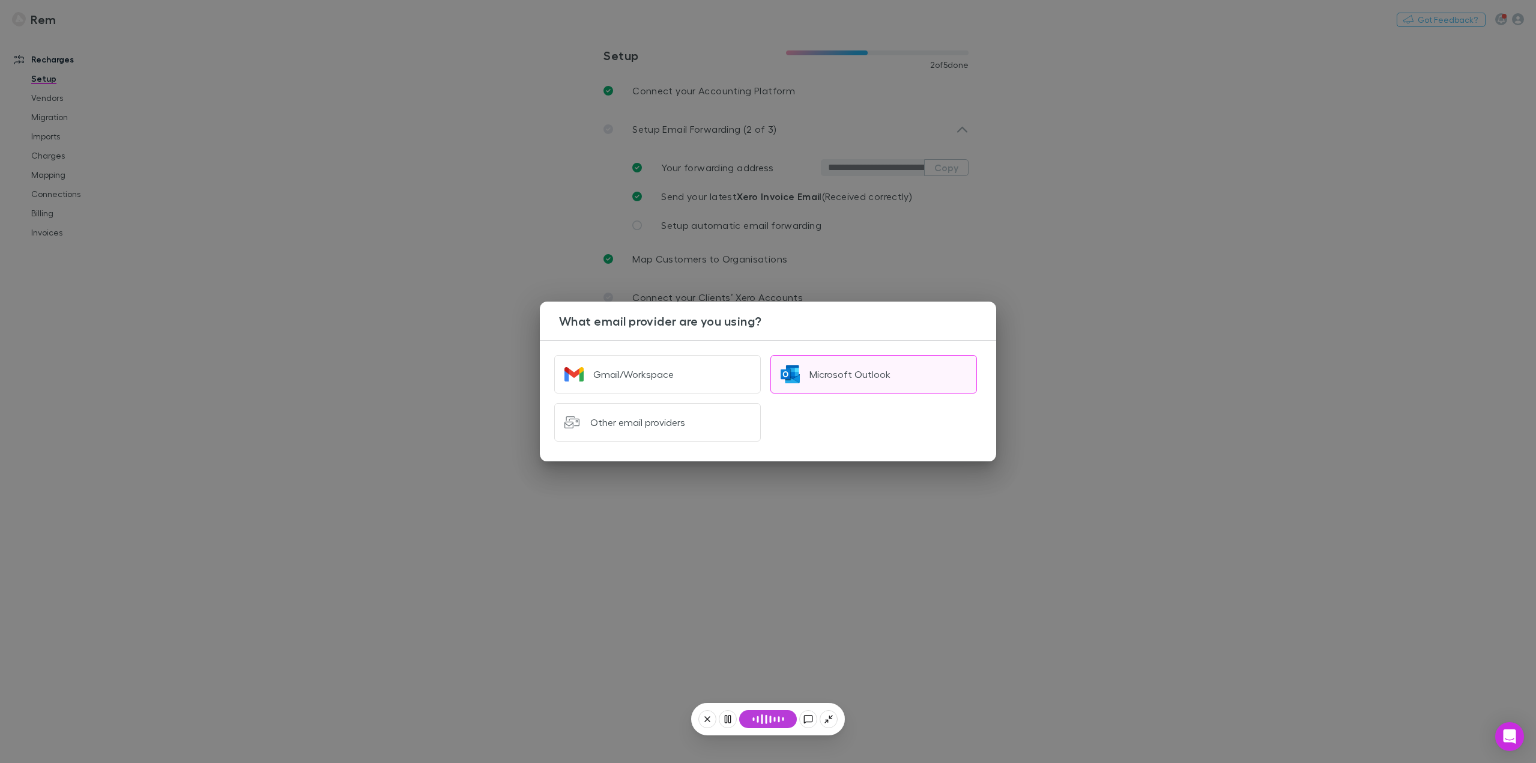
click at [863, 368] on div "Microsoft Outlook" at bounding box center [850, 374] width 81 height 12
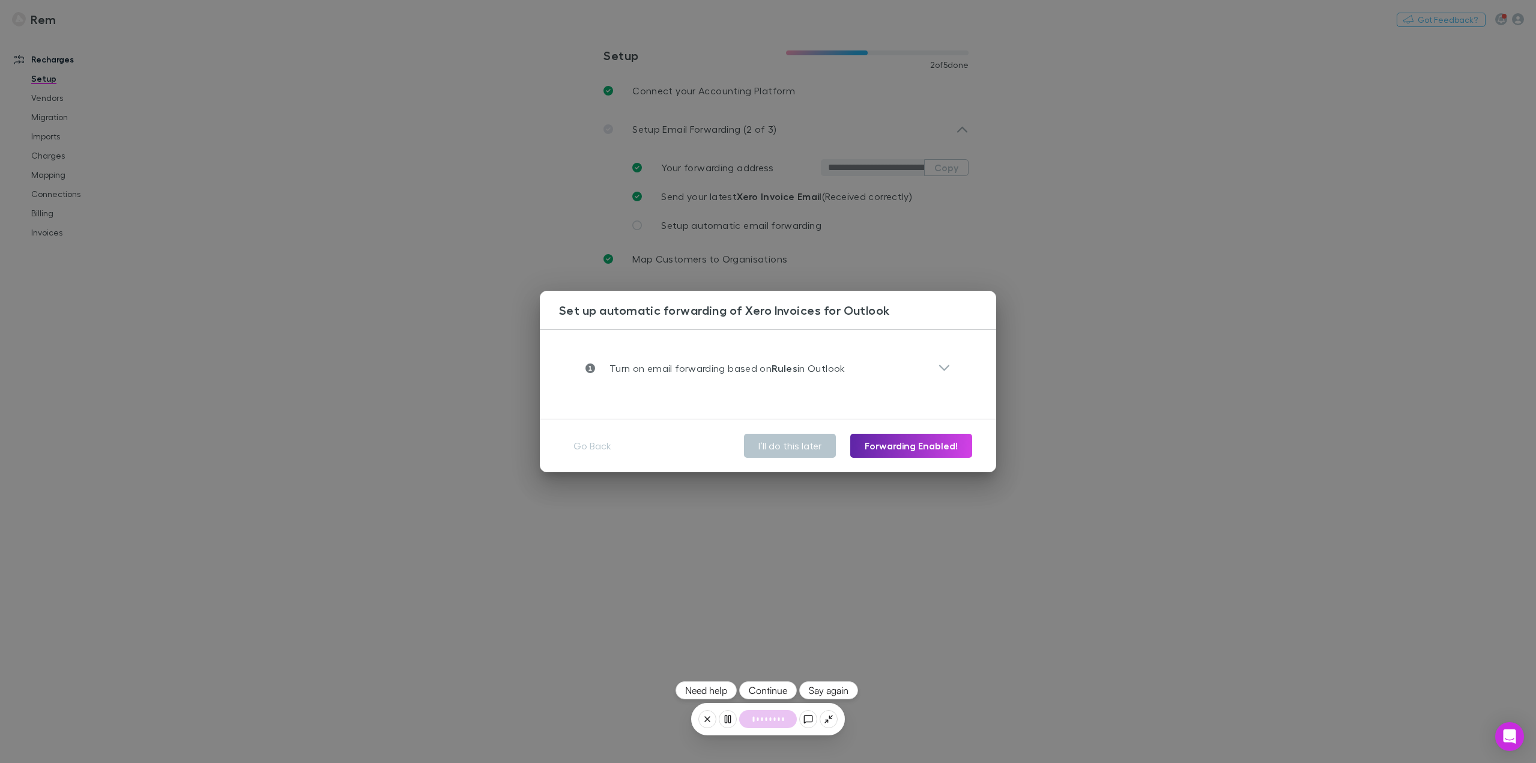
click at [764, 688] on button "Continue" at bounding box center [768, 690] width 58 height 18
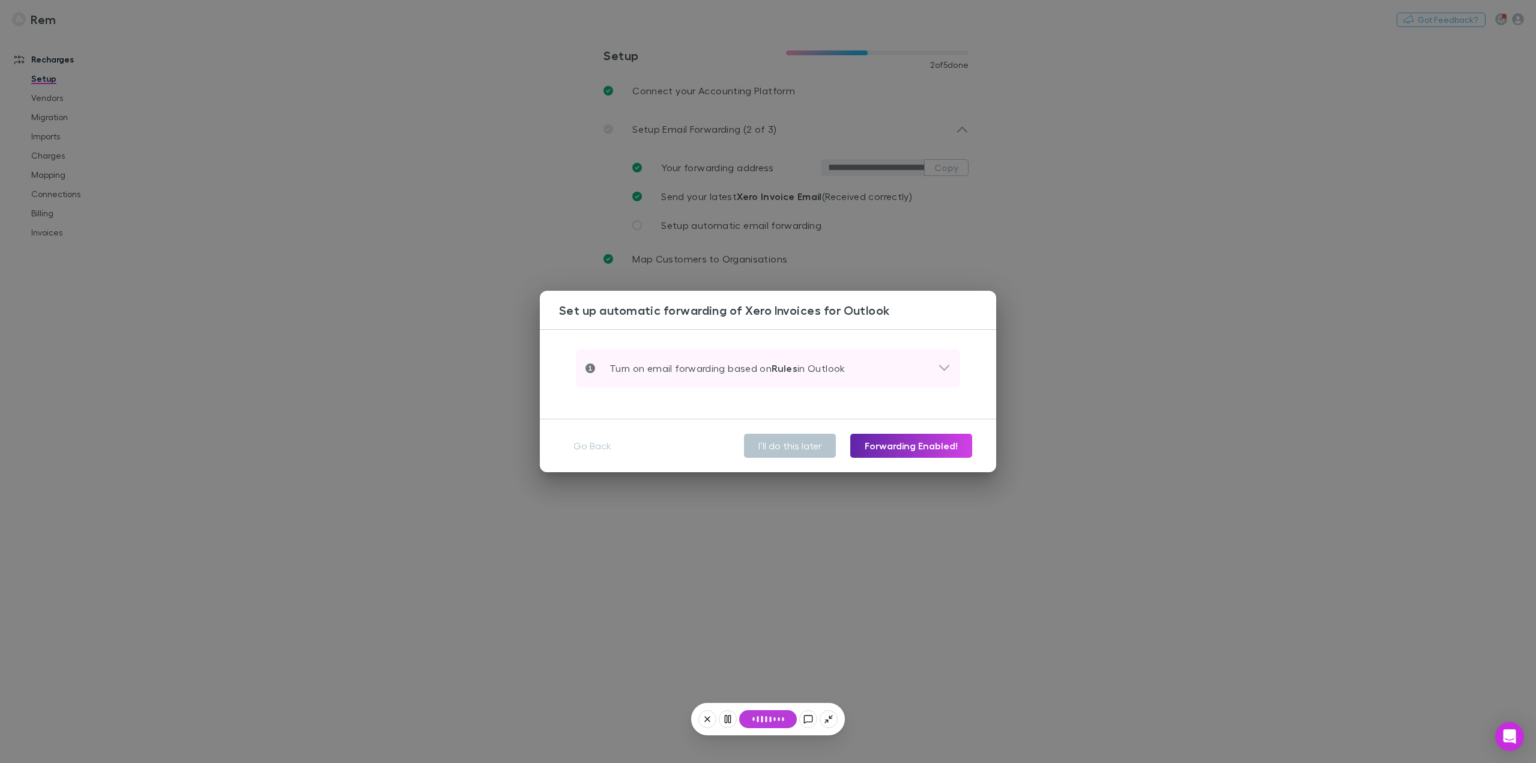
click at [943, 368] on icon at bounding box center [944, 368] width 13 height 14
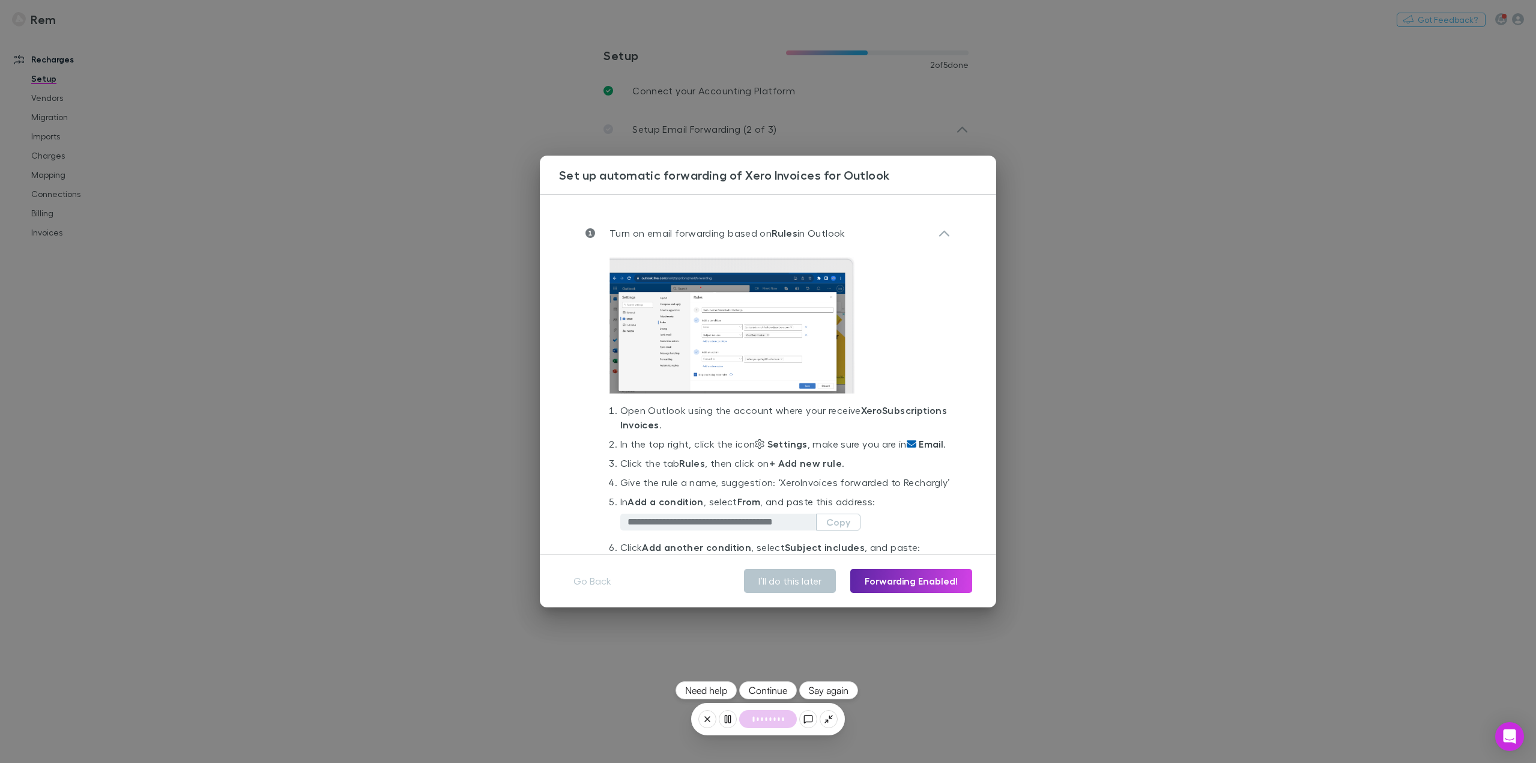
click at [769, 681] on button "Continue" at bounding box center [768, 690] width 58 height 18
click at [769, 686] on button "Continue" at bounding box center [768, 690] width 58 height 18
click at [840, 689] on button "Say again" at bounding box center [828, 690] width 59 height 18
click at [777, 688] on button "Continue" at bounding box center [768, 690] width 58 height 18
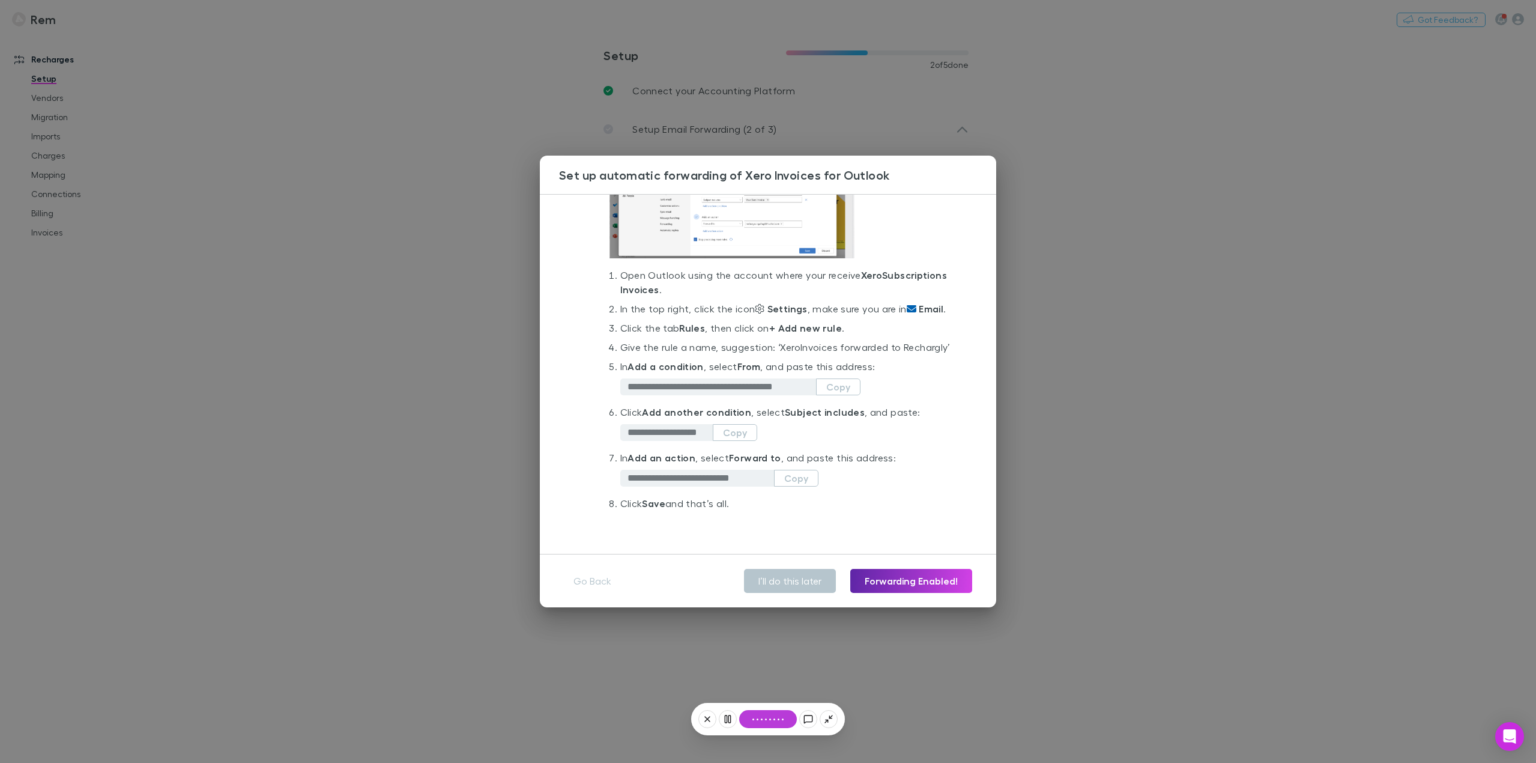
scroll to position [164, 0]
drag, startPoint x: 780, startPoint y: 334, endPoint x: 667, endPoint y: 353, distance: 114.4
click at [667, 353] on li "Give the rule a name, suggestion: ‘ Xero Invoices forwarded to Rechargly’" at bounding box center [785, 349] width 330 height 19
copy li "Xero Invoices forwarded to Rechargly"
click at [781, 689] on button "Continue" at bounding box center [768, 690] width 58 height 18
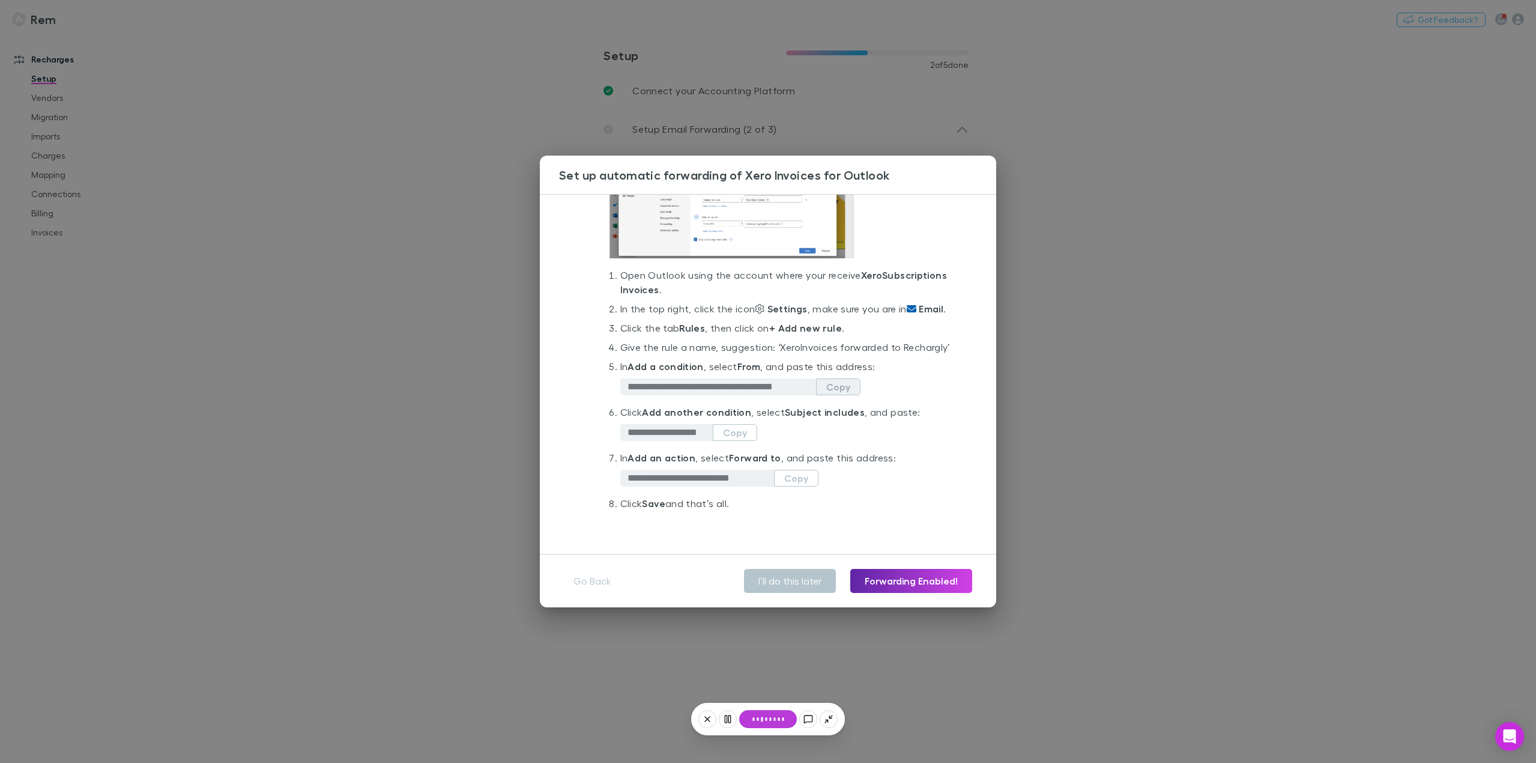
click at [842, 390] on button "Copy" at bounding box center [838, 386] width 44 height 17
click at [780, 695] on button "Continue" at bounding box center [768, 690] width 58 height 18
click at [769, 686] on button "Continue" at bounding box center [768, 690] width 58 height 18
click at [771, 687] on button "Continue" at bounding box center [768, 690] width 58 height 18
click at [731, 434] on button "Copy" at bounding box center [735, 432] width 44 height 17
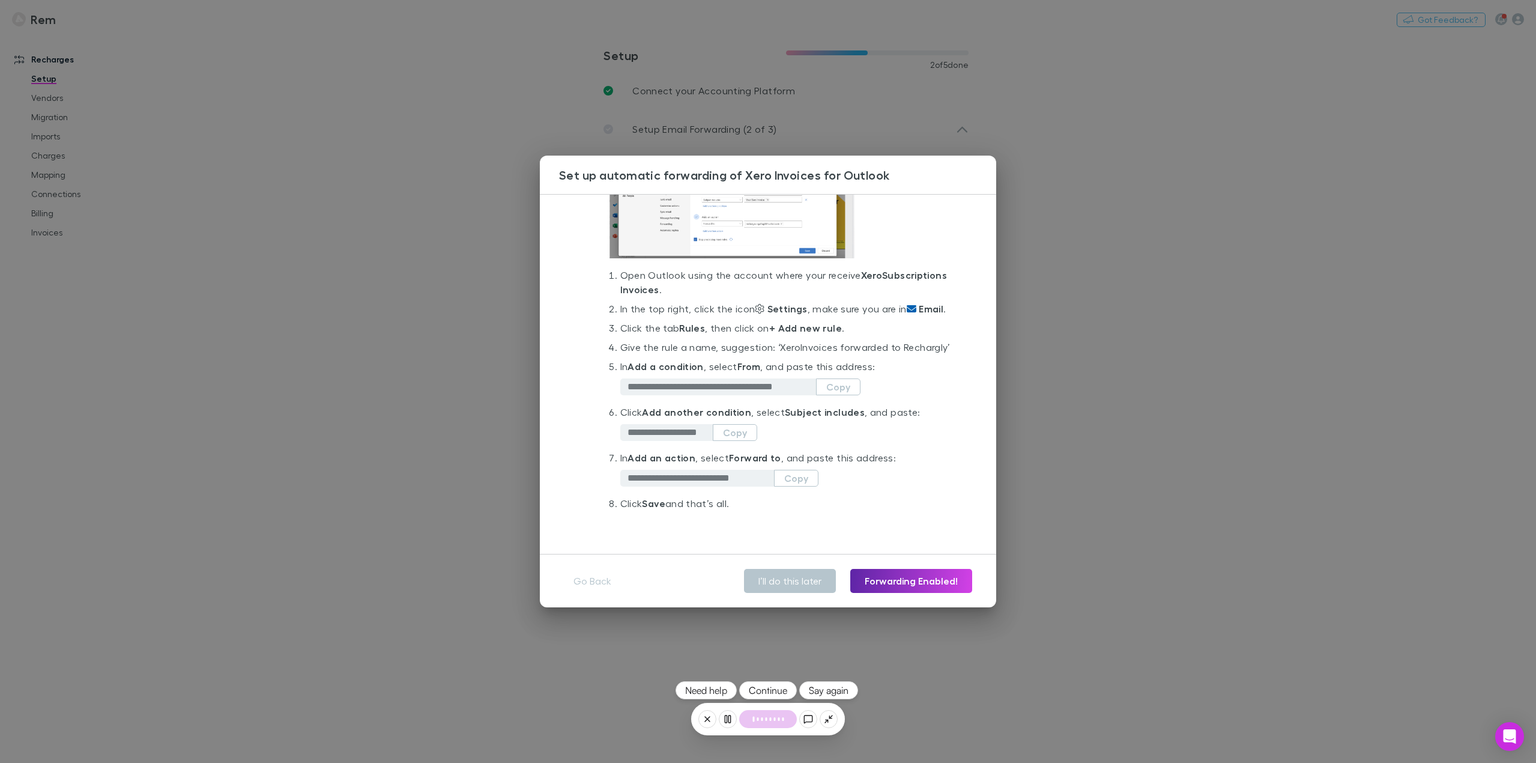
click at [766, 694] on button "Continue" at bounding box center [768, 690] width 58 height 18
click at [799, 479] on button "Copy" at bounding box center [796, 478] width 44 height 17
click at [759, 691] on button "Continue" at bounding box center [768, 690] width 58 height 18
click at [775, 689] on button "Continue" at bounding box center [768, 690] width 58 height 18
click at [770, 689] on button "Continue" at bounding box center [768, 690] width 58 height 18
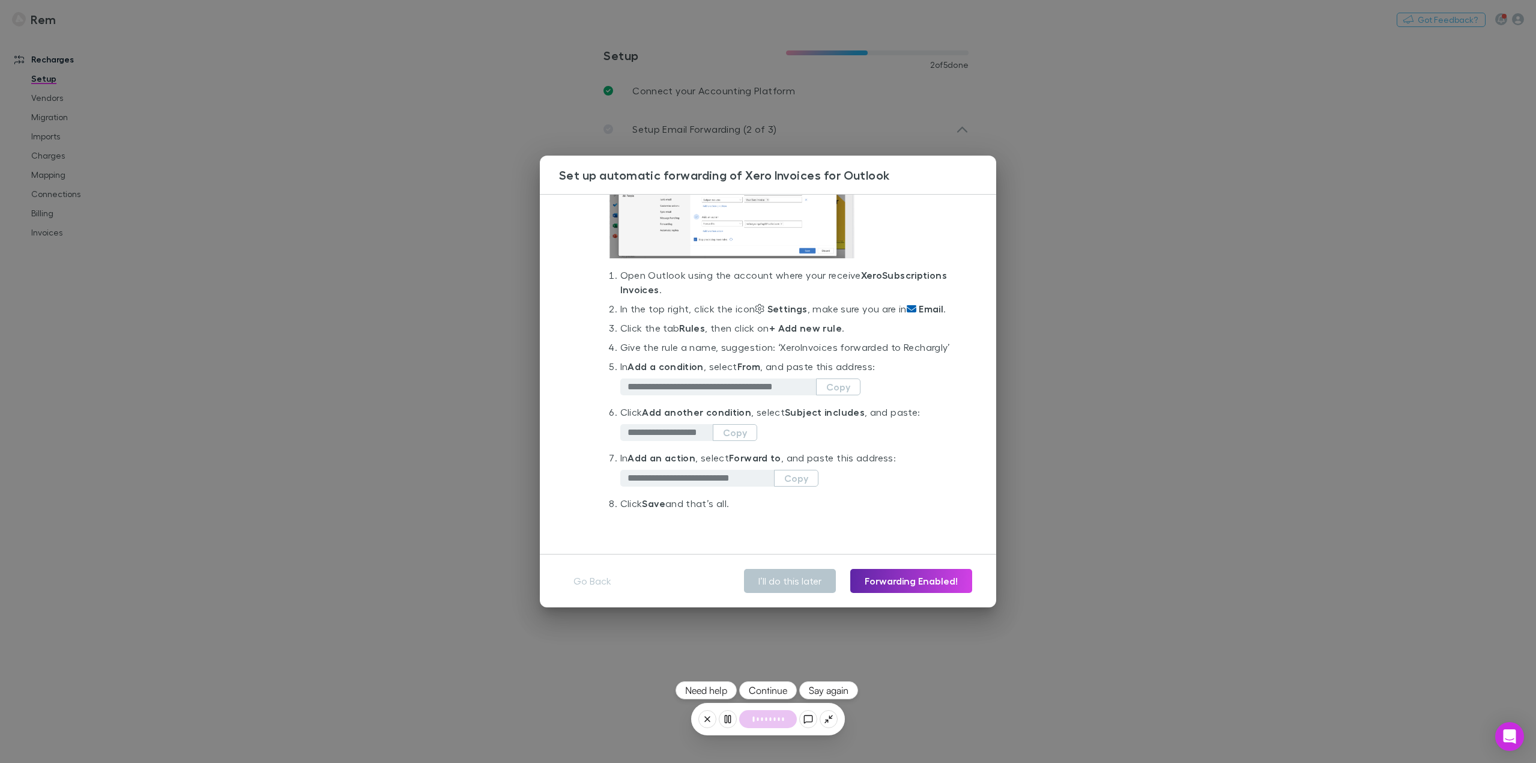
click at [780, 692] on button "Continue" at bounding box center [768, 690] width 58 height 18
click at [761, 694] on button "Continue" at bounding box center [768, 690] width 58 height 18
click at [771, 740] on span "3/7 completed" at bounding box center [768, 741] width 75 height 14
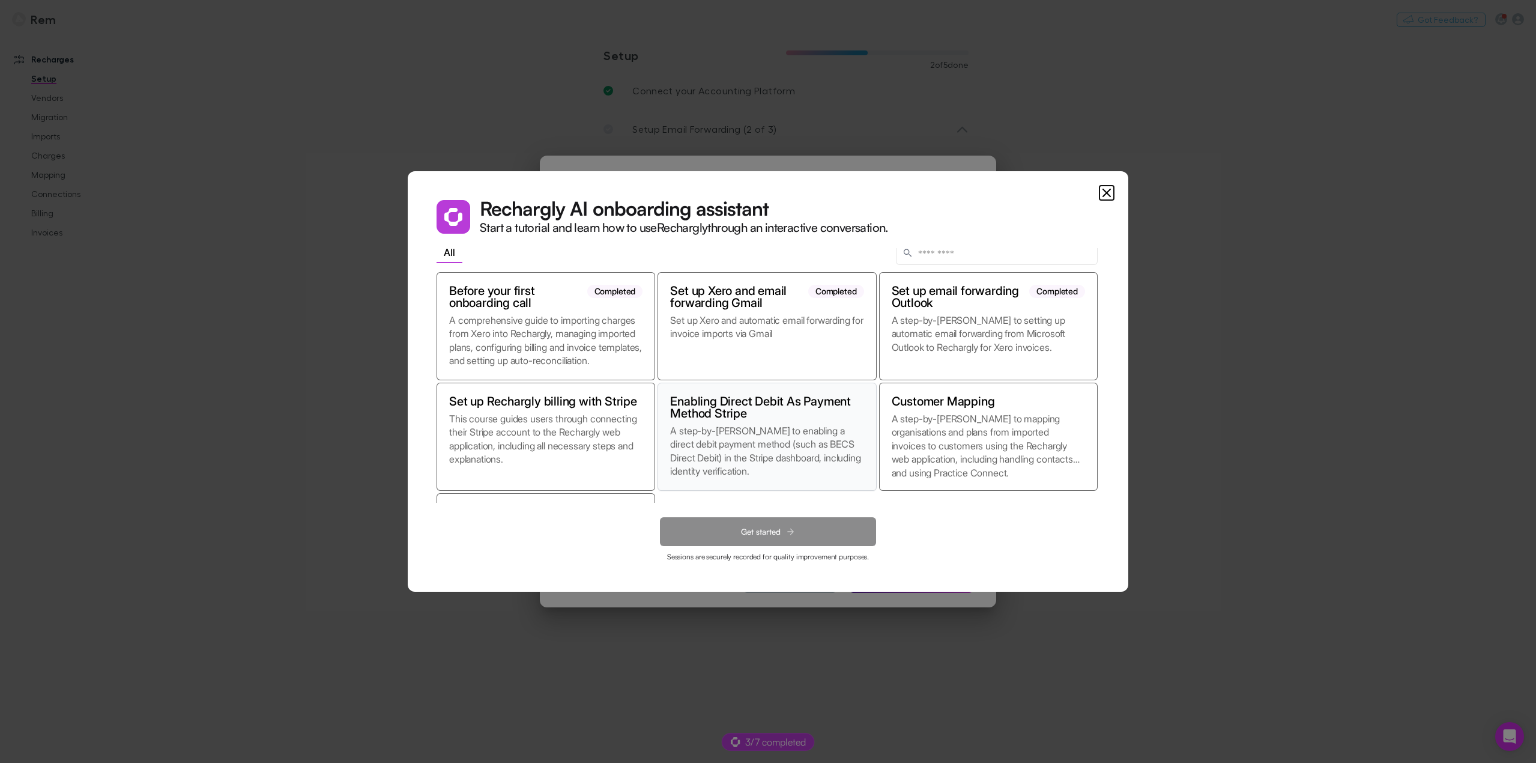
scroll to position [0, 0]
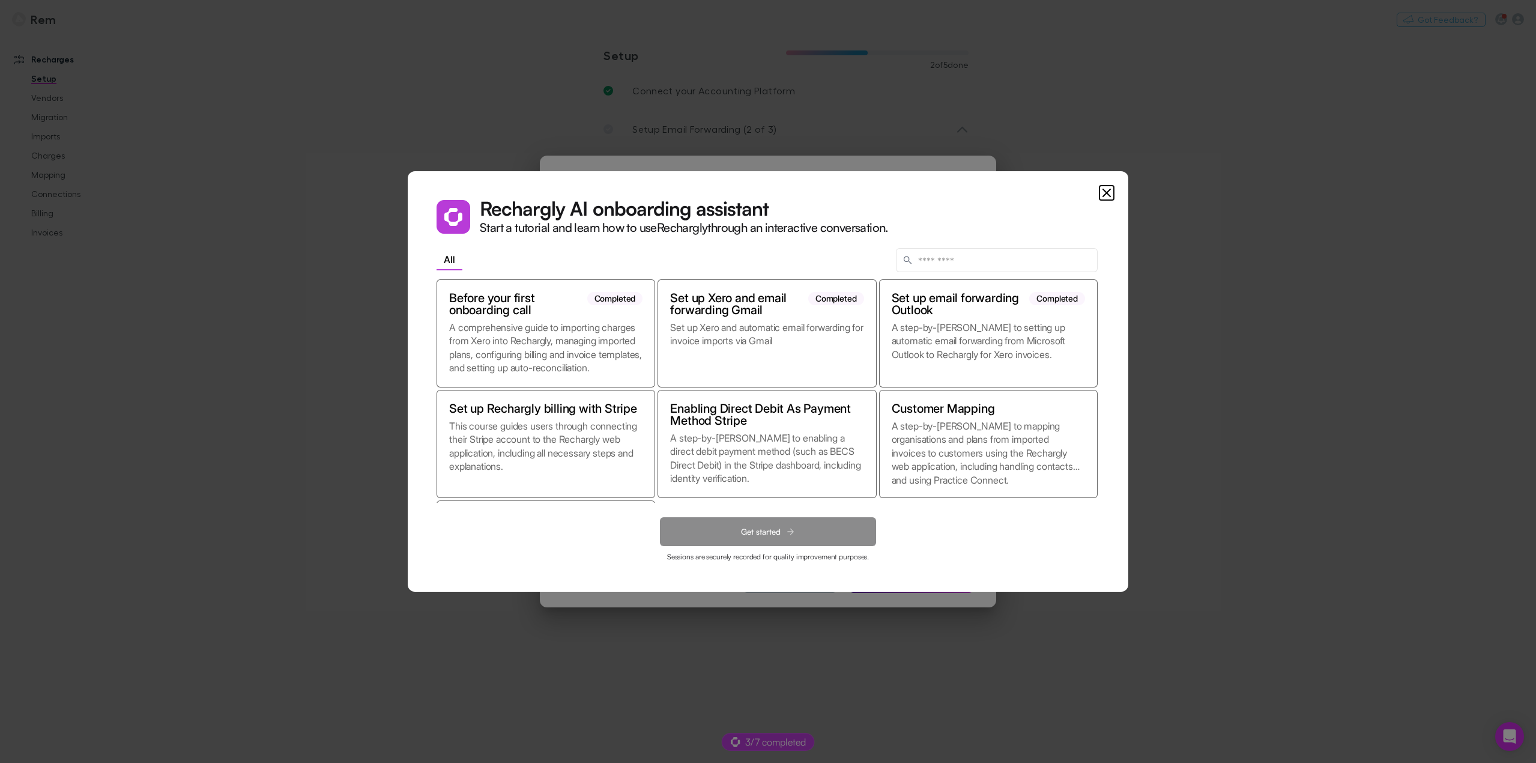
click at [408, 171] on dialog "Rechargly AI onboarding assistant Start a tutorial and learn how to use Recharg…" at bounding box center [768, 381] width 721 height 420
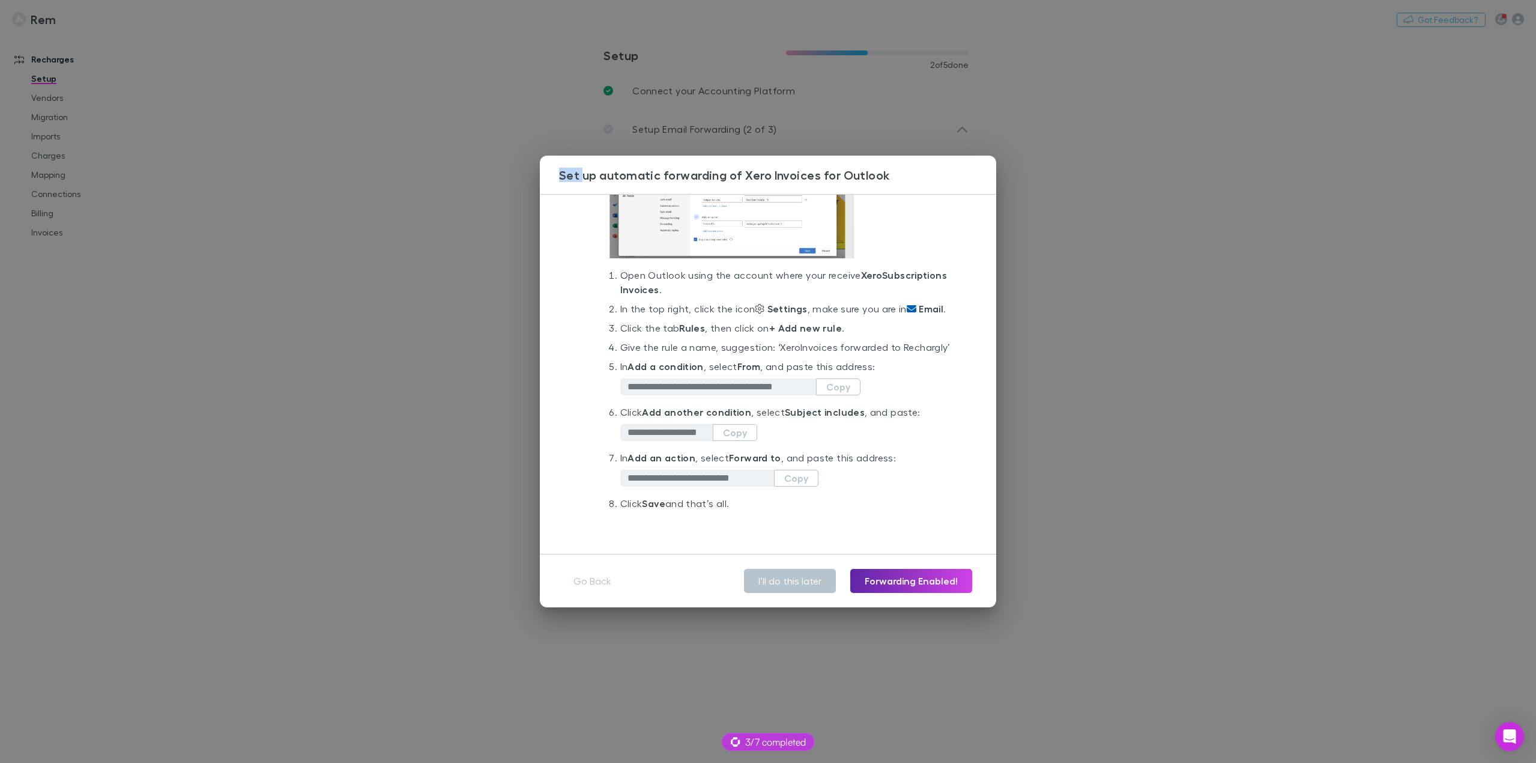
click at [205, 124] on div "**********" at bounding box center [768, 381] width 1536 height 763
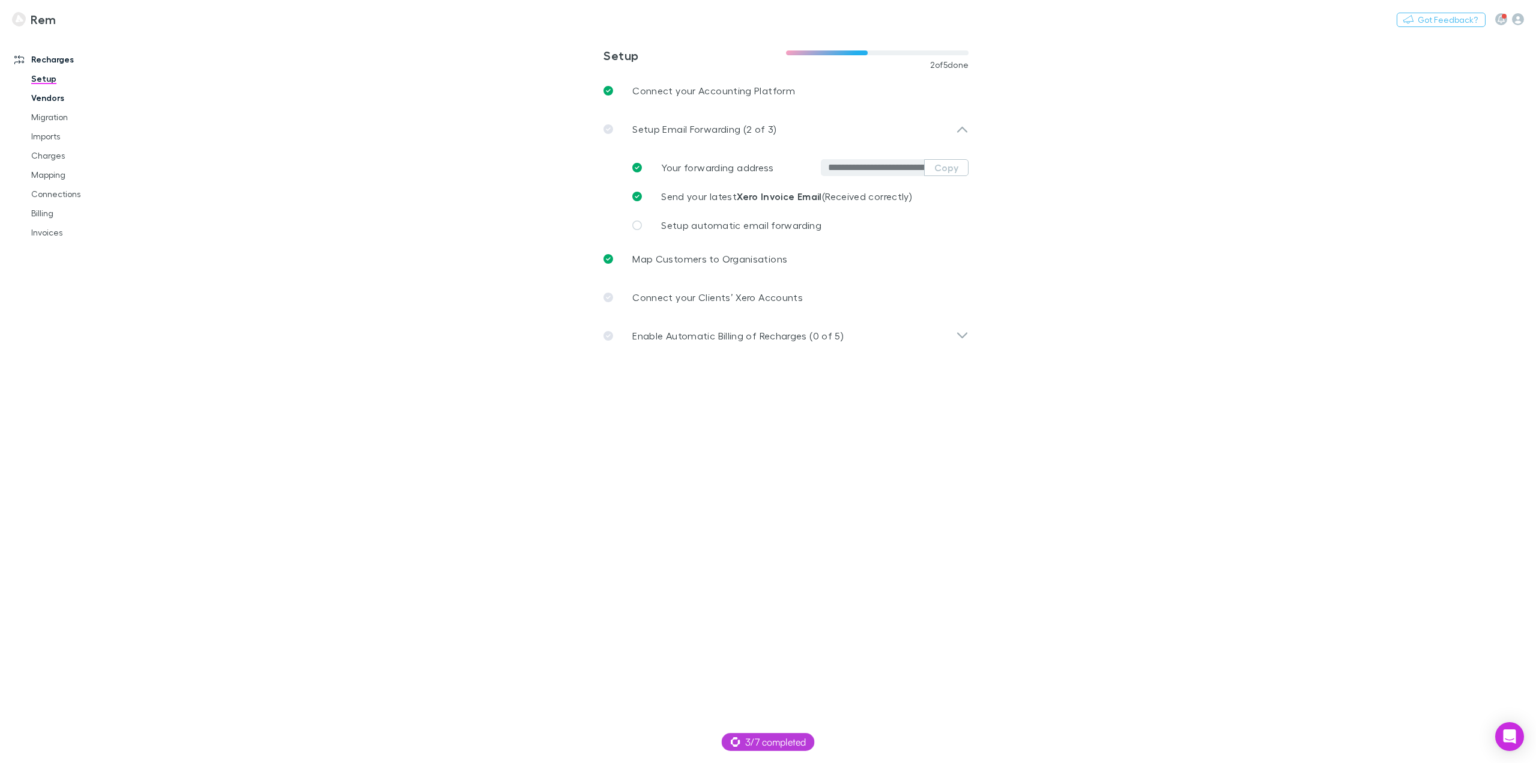
click at [53, 94] on link "Vendors" at bounding box center [93, 97] width 149 height 19
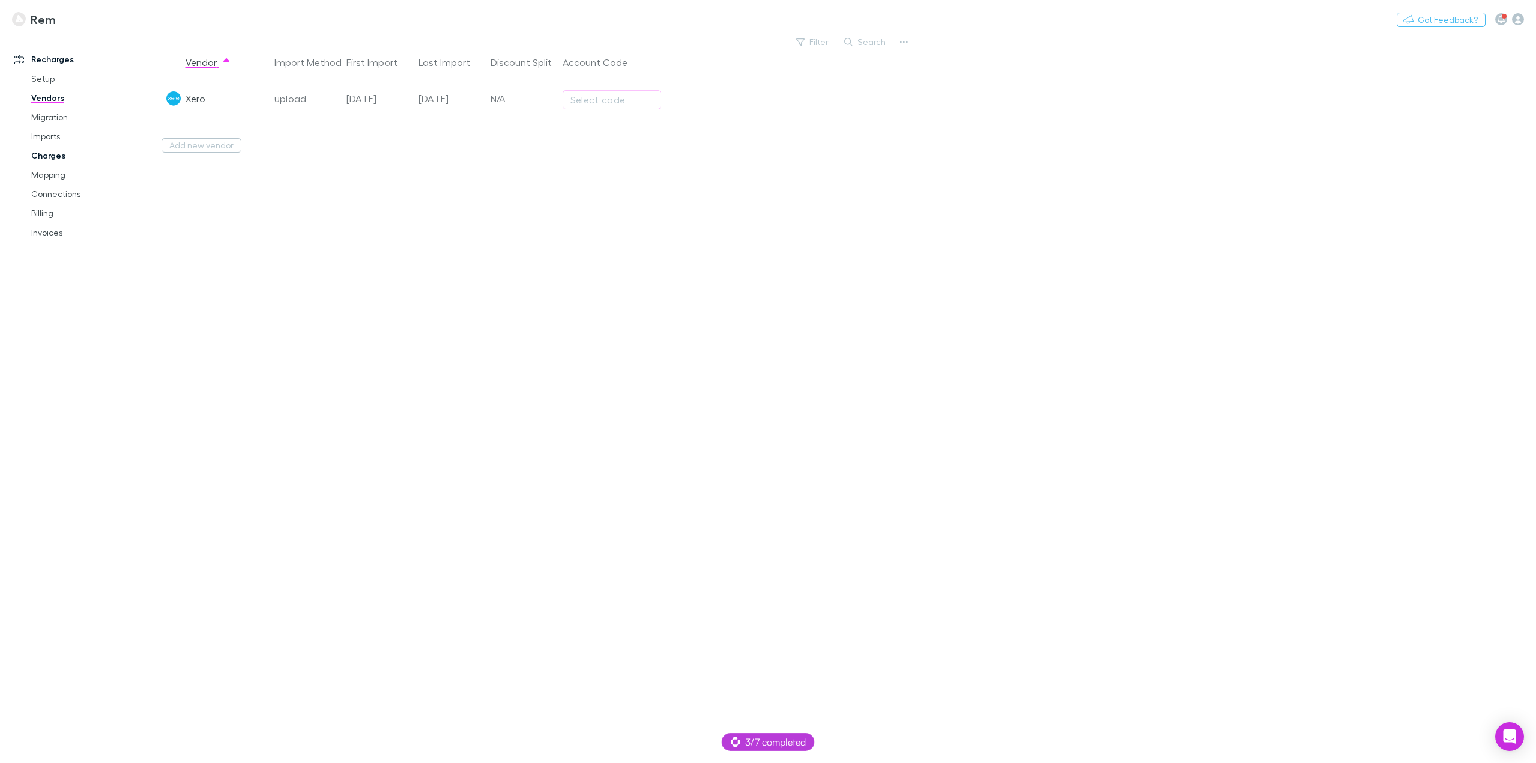
click at [57, 158] on link "Charges" at bounding box center [93, 155] width 149 height 19
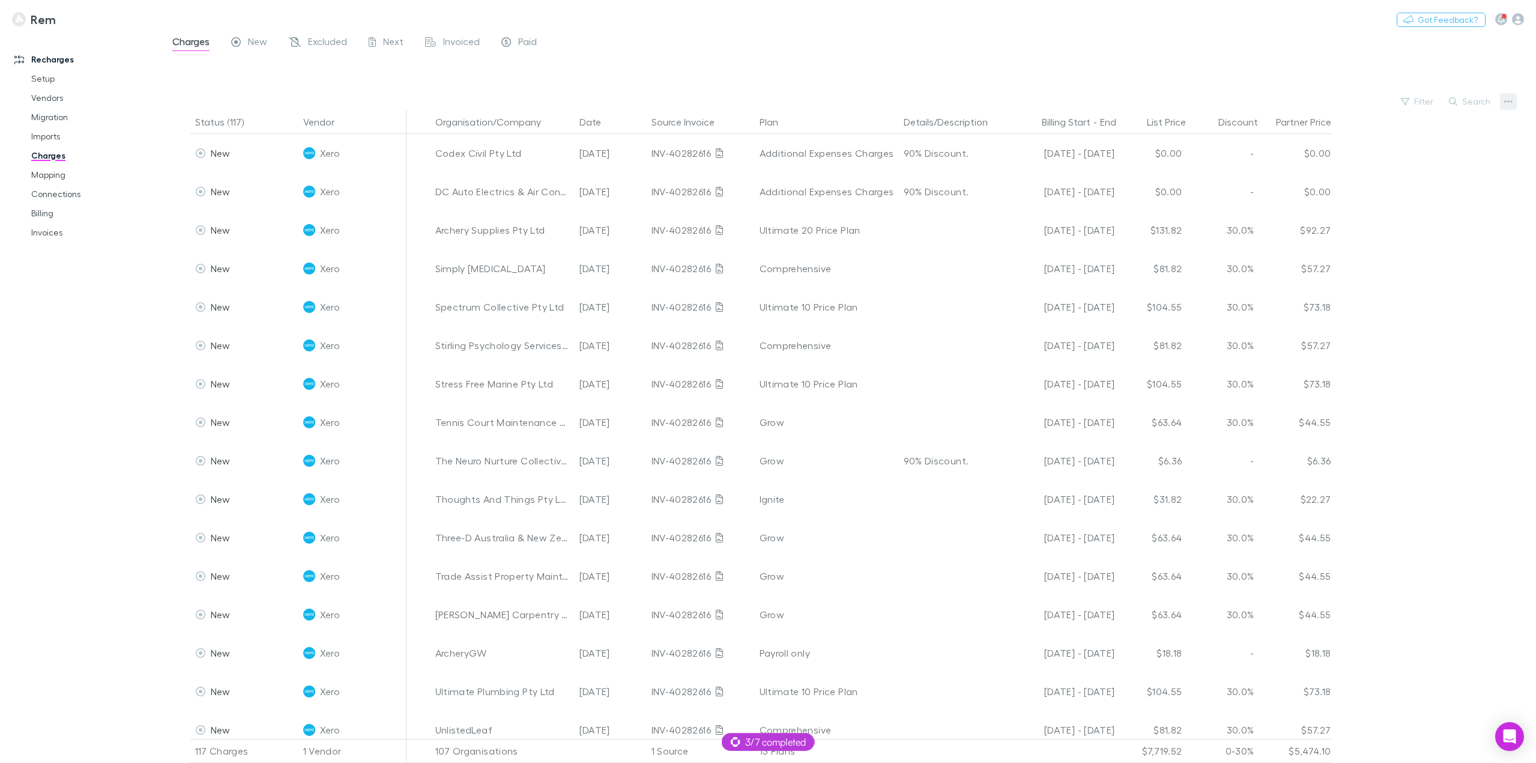
click at [1511, 103] on icon "button" at bounding box center [1508, 102] width 8 height 10
click at [1418, 148] on p "Plan exclusions" at bounding box center [1434, 147] width 146 height 14
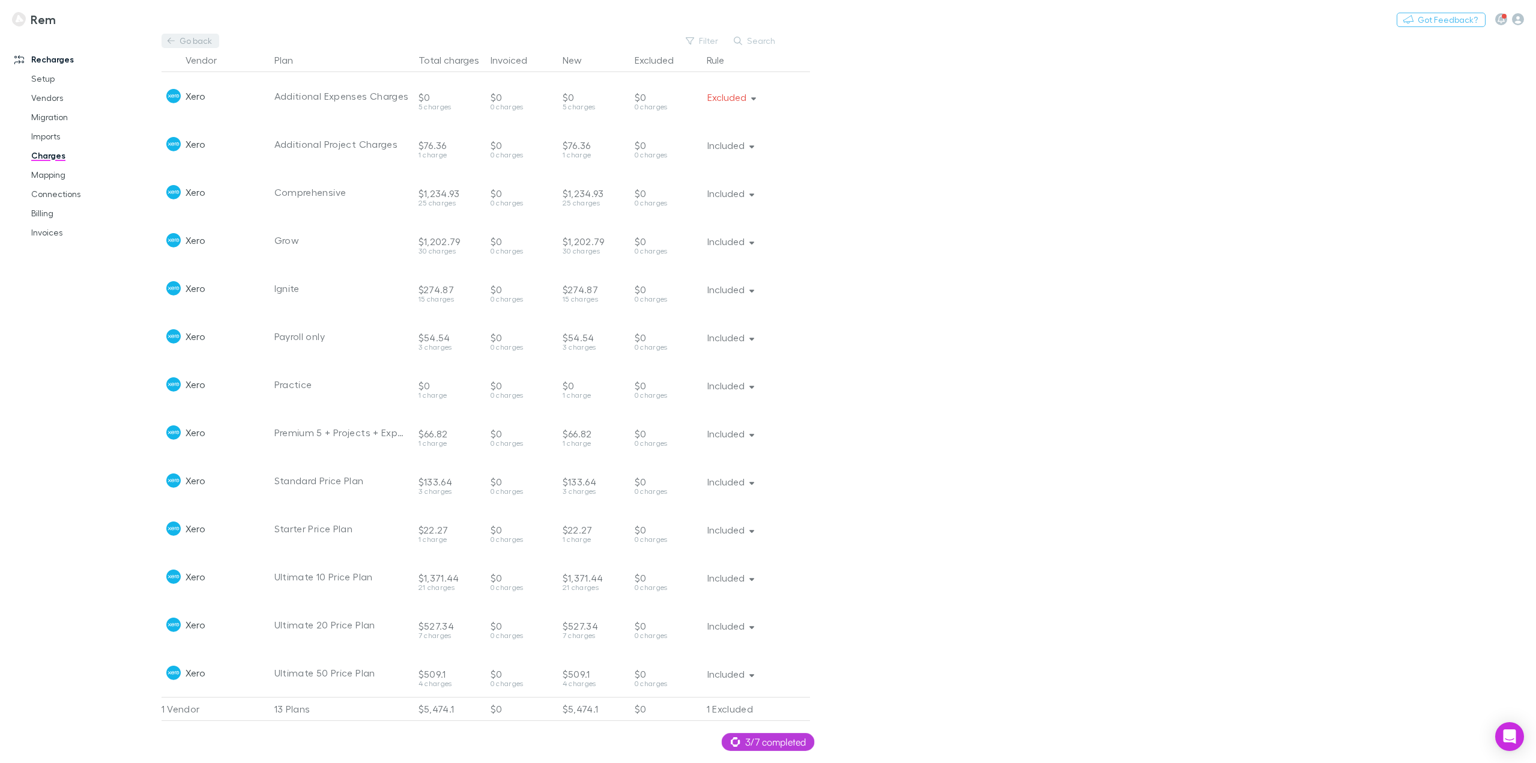
click at [190, 39] on link "Go back" at bounding box center [191, 41] width 58 height 14
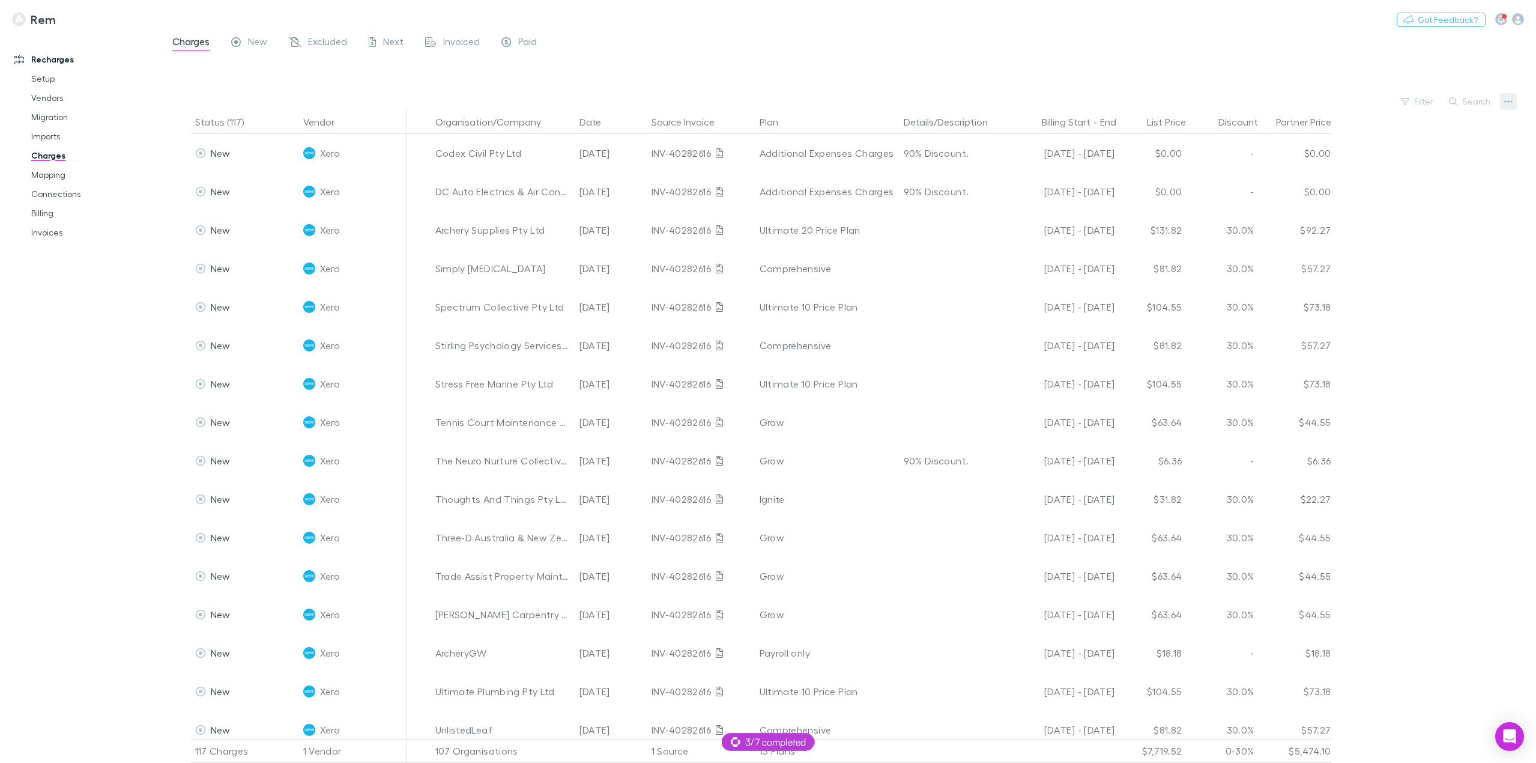
click at [1509, 101] on icon "button" at bounding box center [1508, 101] width 8 height 2
click at [1444, 449] on div at bounding box center [768, 381] width 1536 height 763
click at [577, 83] on div at bounding box center [859, 74] width 1353 height 37
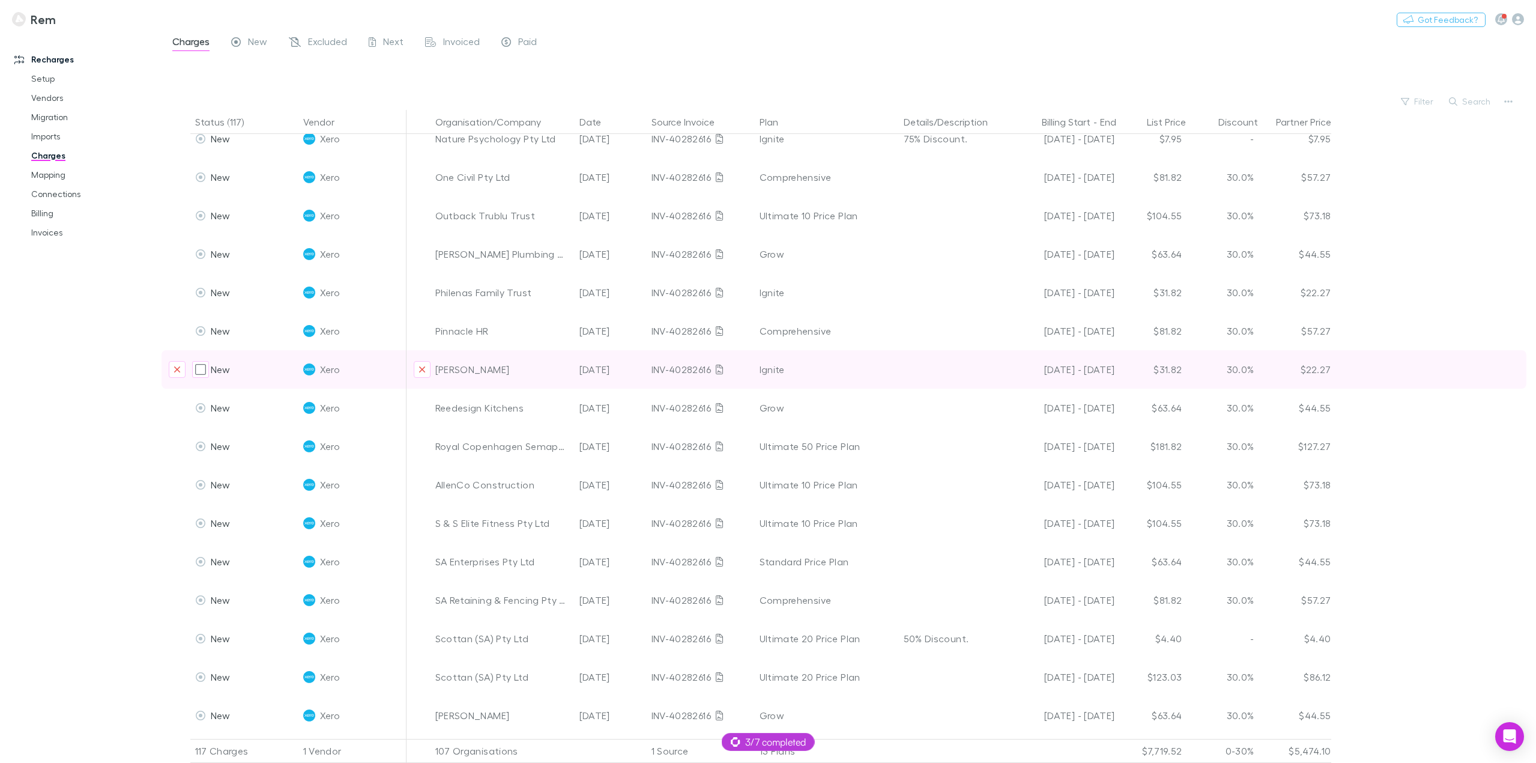
scroll to position [3896, 0]
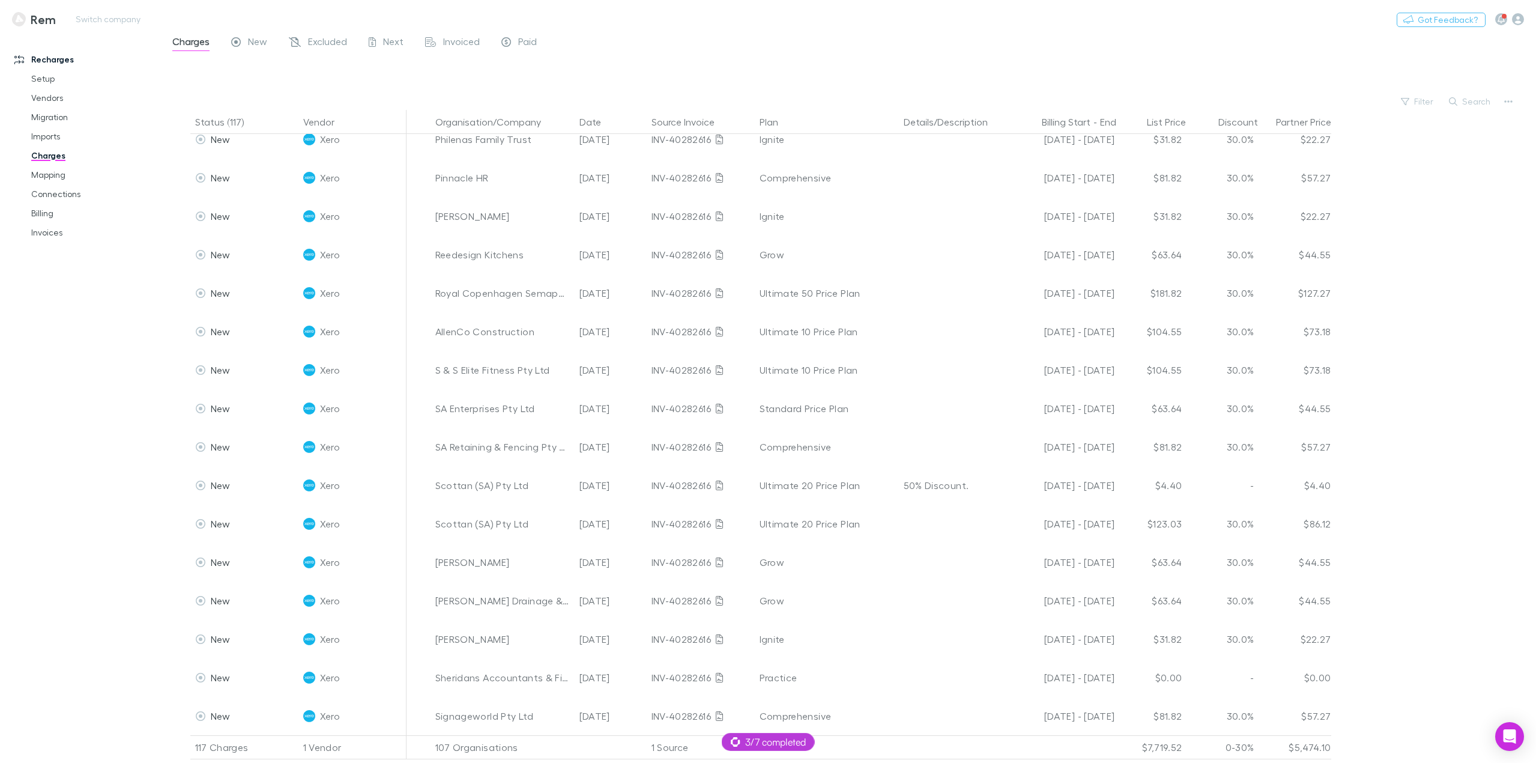
click at [46, 20] on h3 "Rem" at bounding box center [43, 19] width 25 height 14
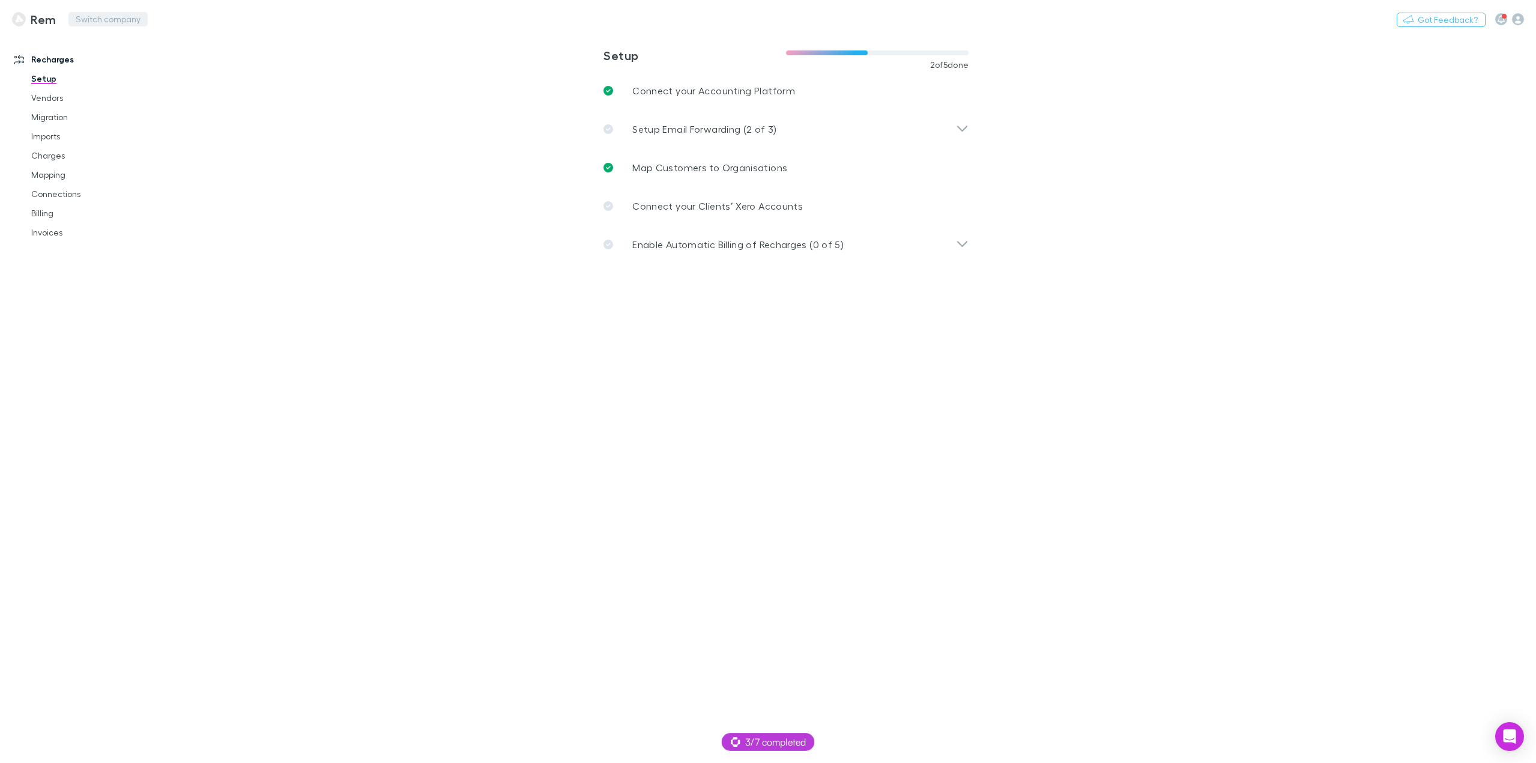
click at [108, 23] on button "Switch company" at bounding box center [107, 19] width 79 height 14
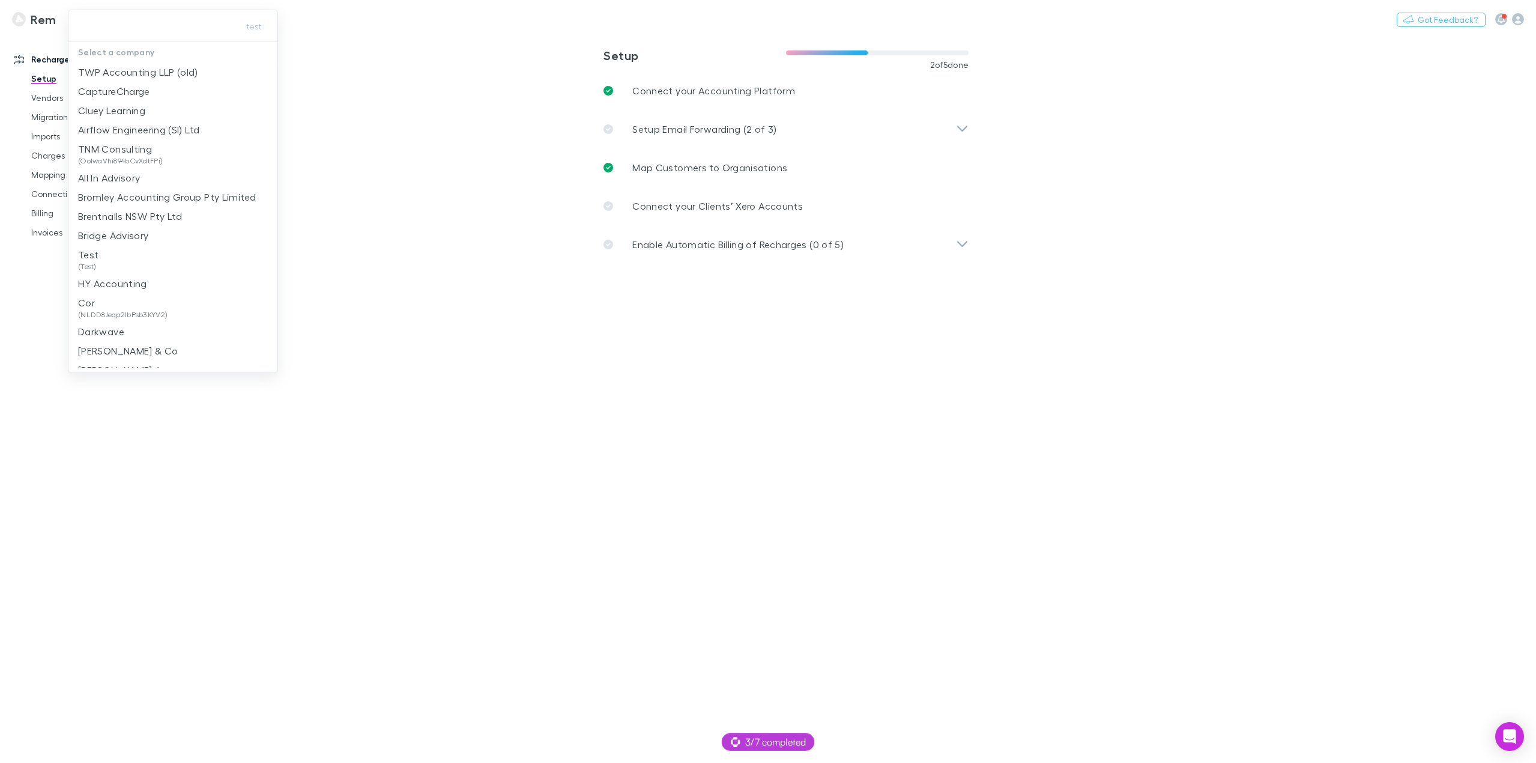
click at [111, 23] on input "text" at bounding box center [151, 26] width 156 height 22
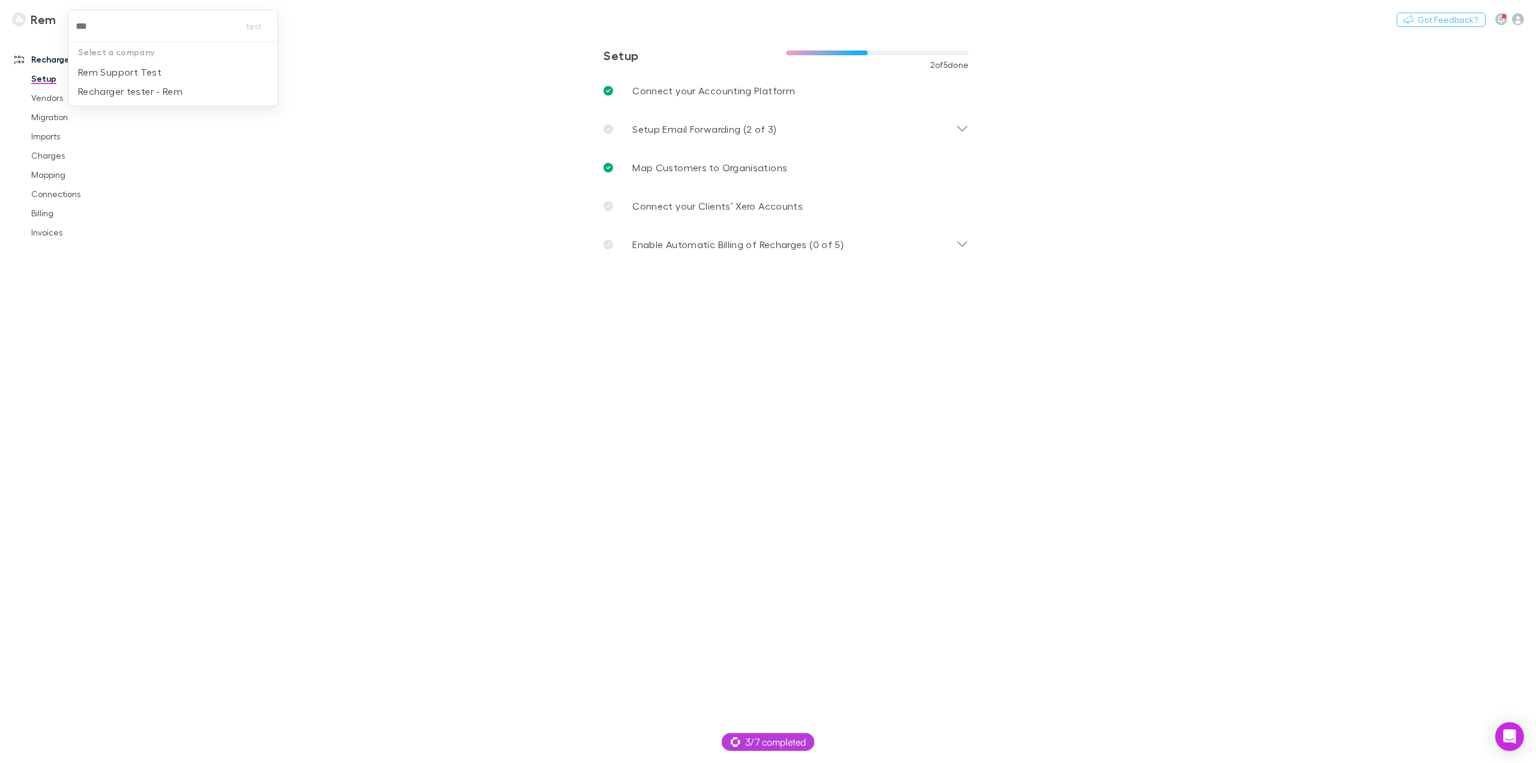
type input "***"
click at [135, 74] on p "Rem Support Test" at bounding box center [119, 72] width 83 height 14
click at [54, 155] on link "Charges" at bounding box center [93, 155] width 149 height 19
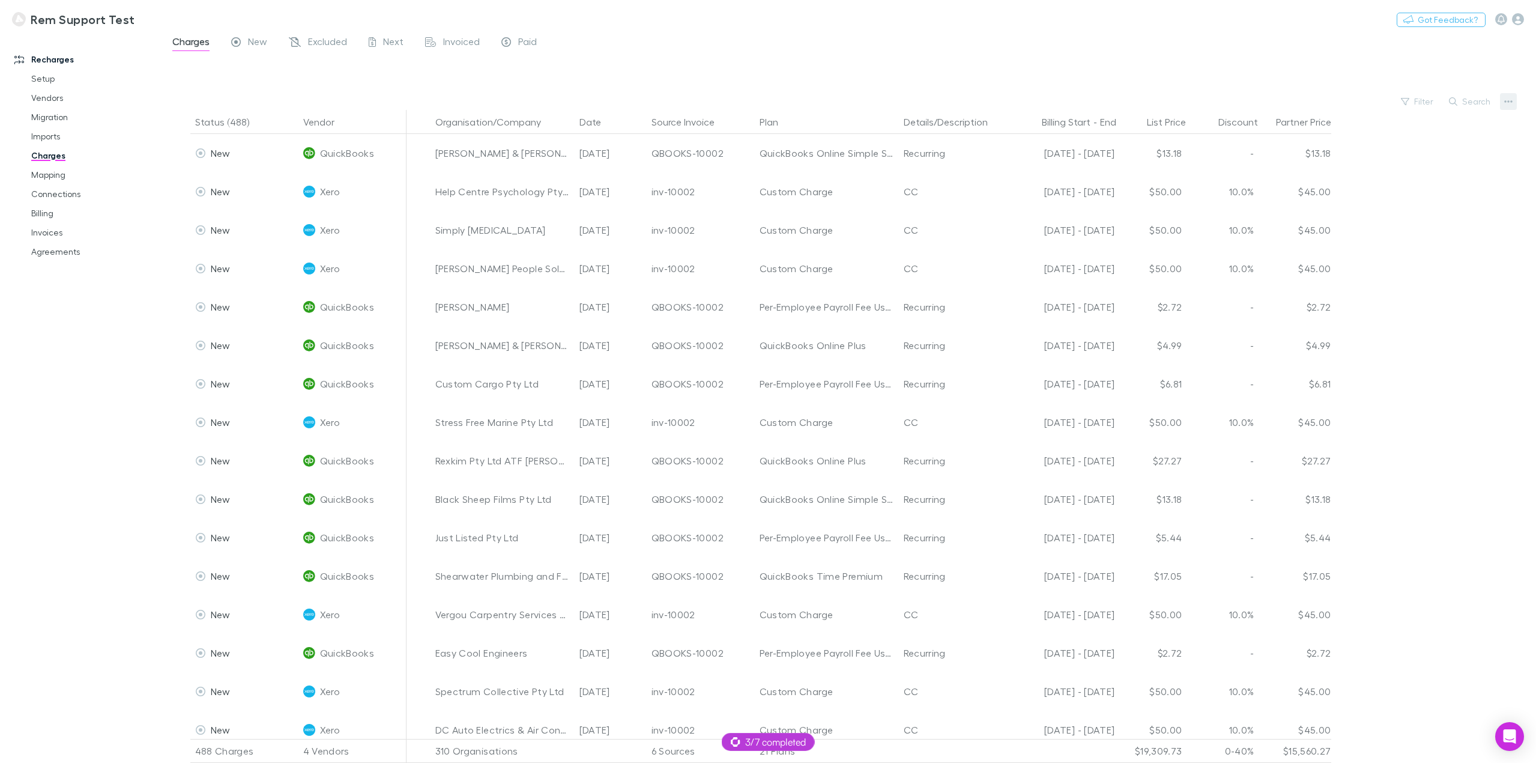
click at [1506, 101] on icon "button" at bounding box center [1508, 101] width 8 height 2
click at [1432, 144] on p "Plan exclusions" at bounding box center [1434, 147] width 146 height 14
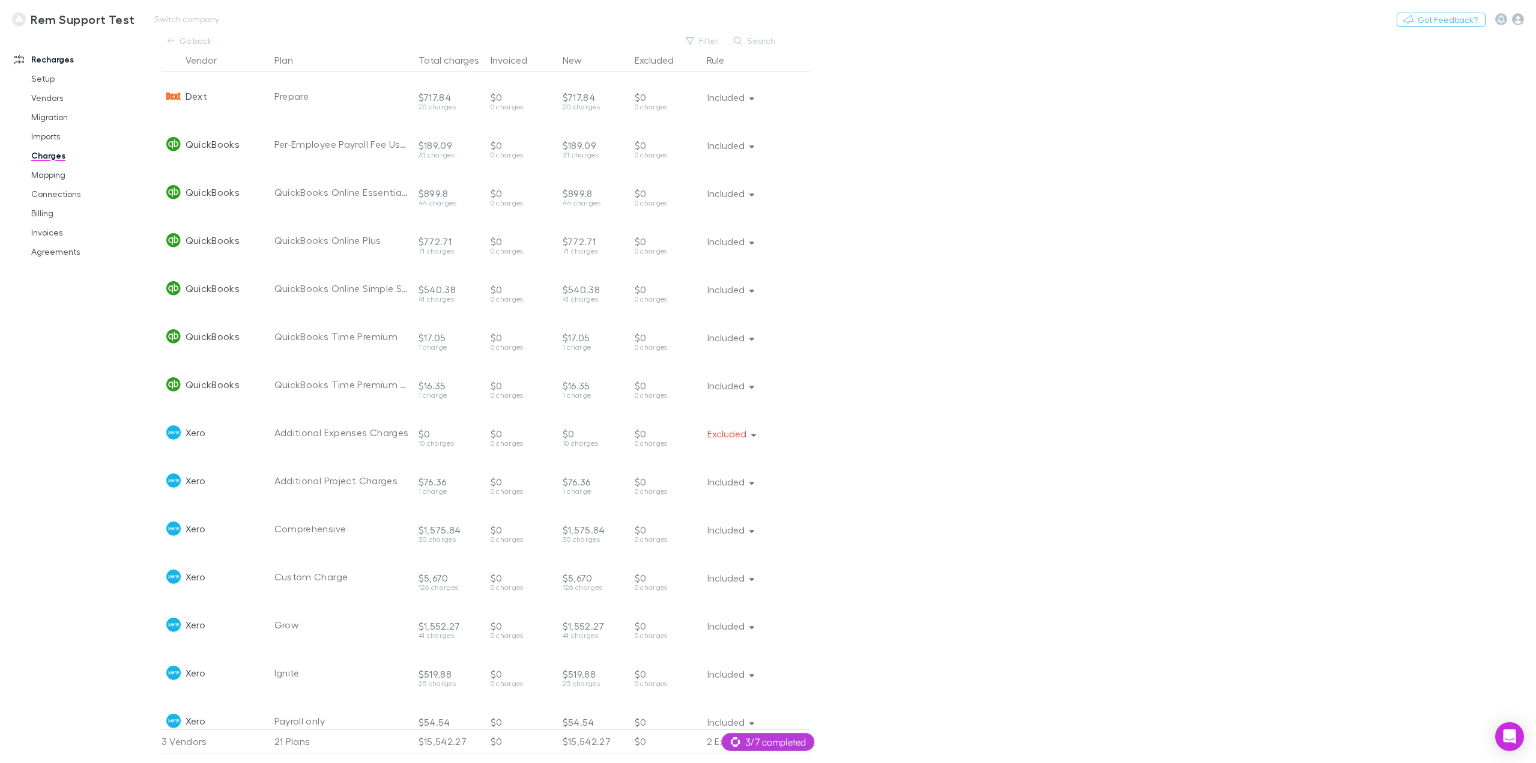
click at [184, 33] on div "Rem Support Test Switch company Nothing Got Feedback?" at bounding box center [768, 19] width 1536 height 38
click at [190, 36] on link "Go back" at bounding box center [191, 41] width 58 height 14
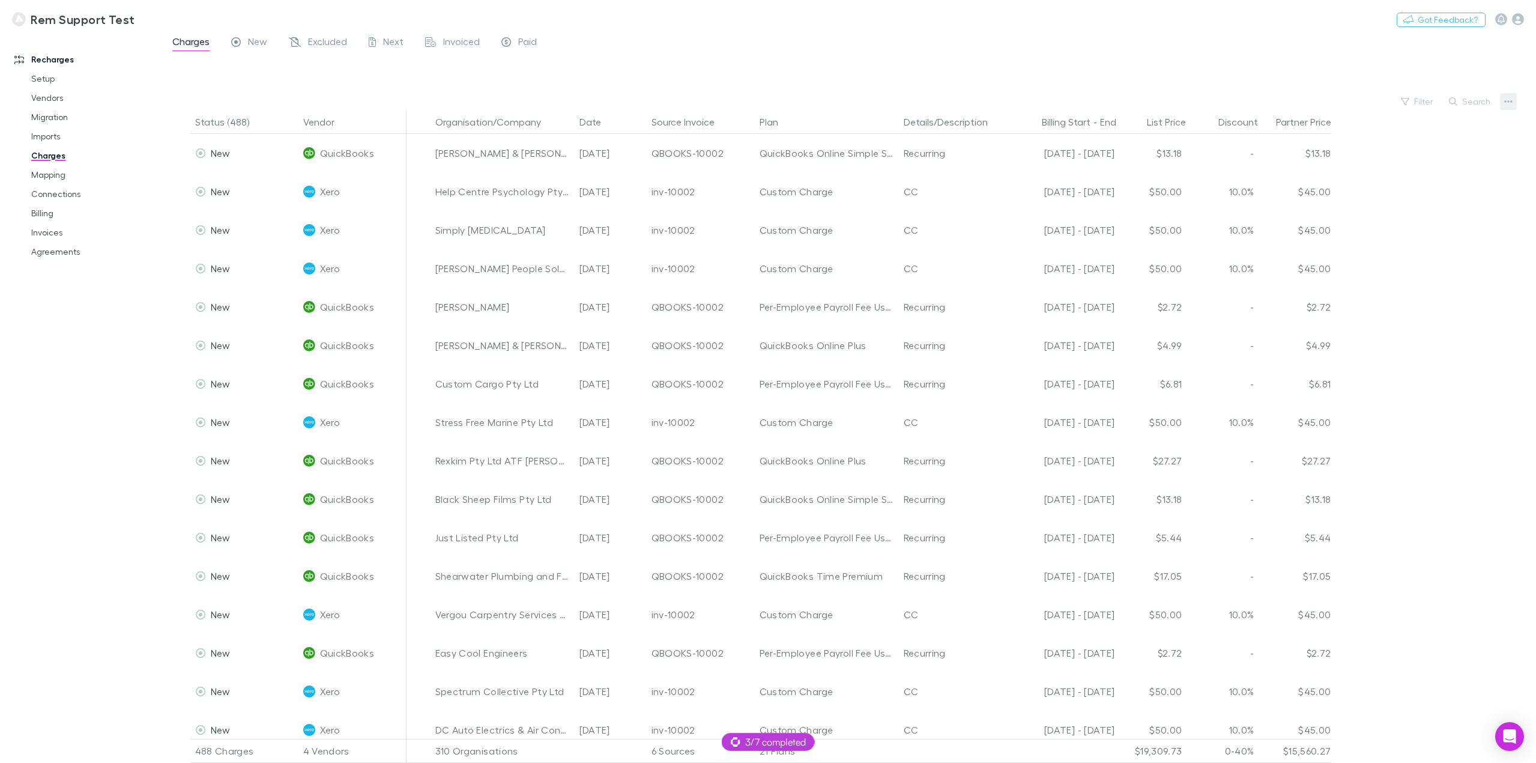
click at [1503, 102] on button "button" at bounding box center [1508, 101] width 17 height 17
click at [407, 104] on div at bounding box center [768, 381] width 1536 height 763
click at [252, 40] on span "New" at bounding box center [257, 43] width 19 height 16
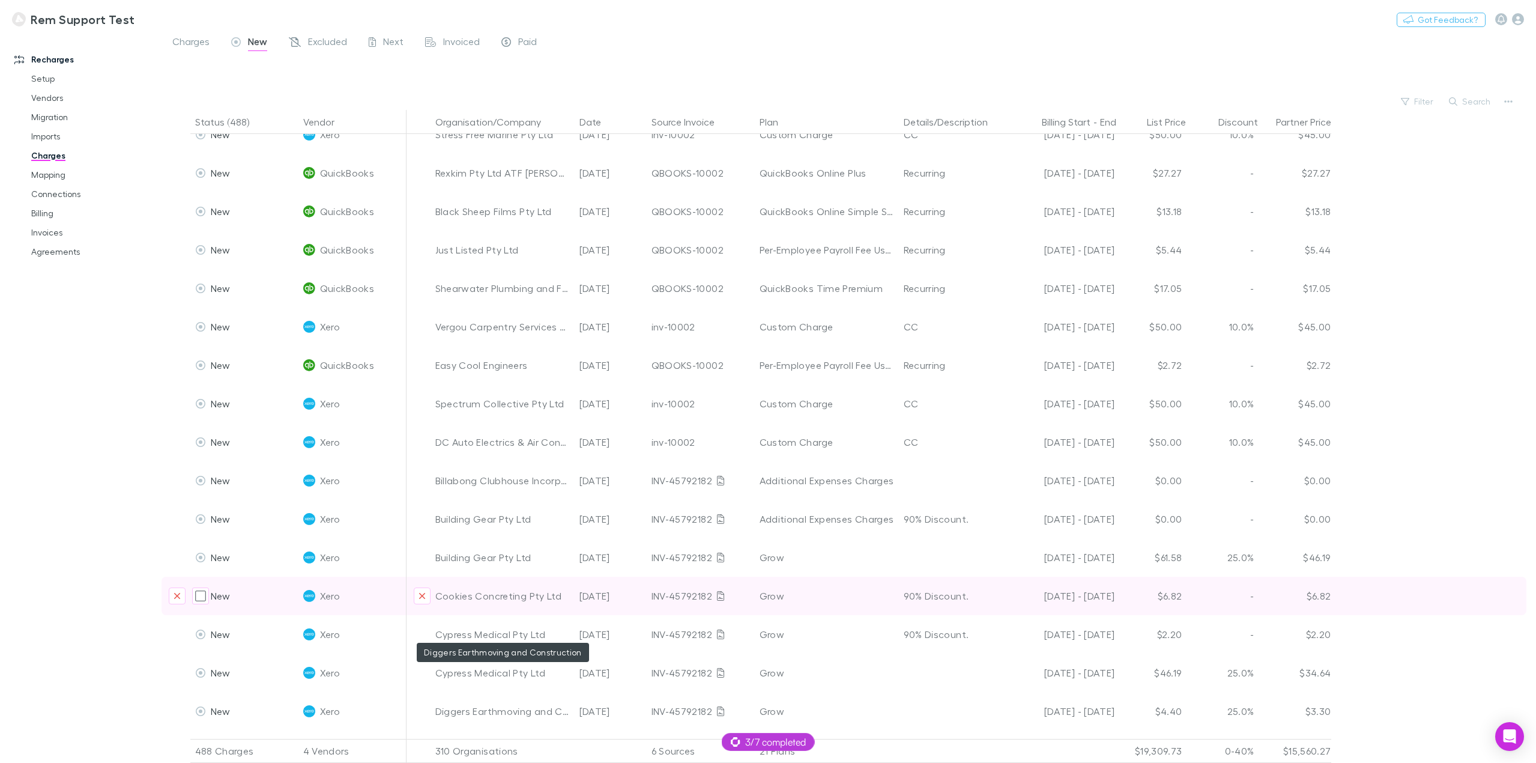
scroll to position [540, 0]
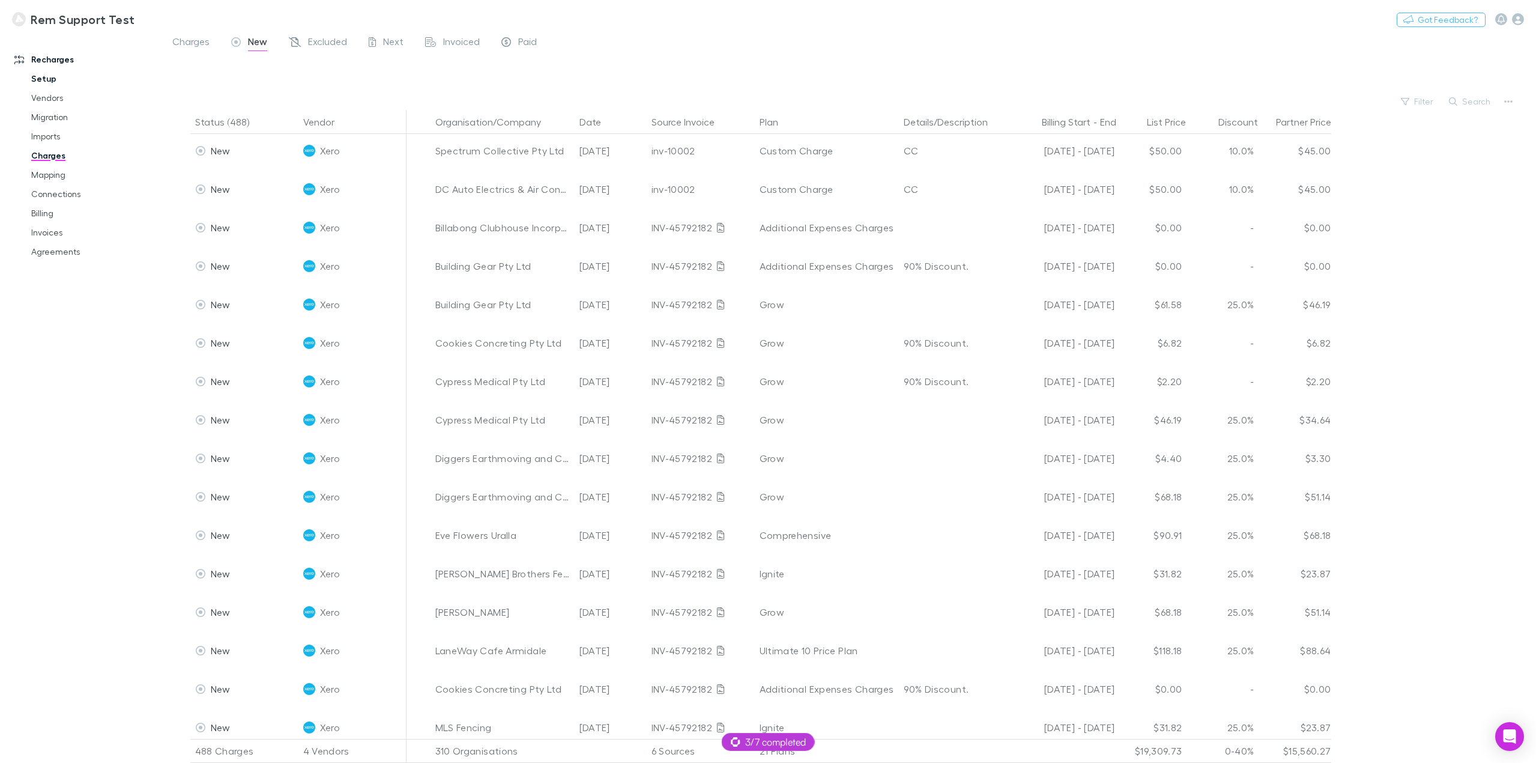
click at [65, 79] on link "Setup" at bounding box center [93, 78] width 149 height 19
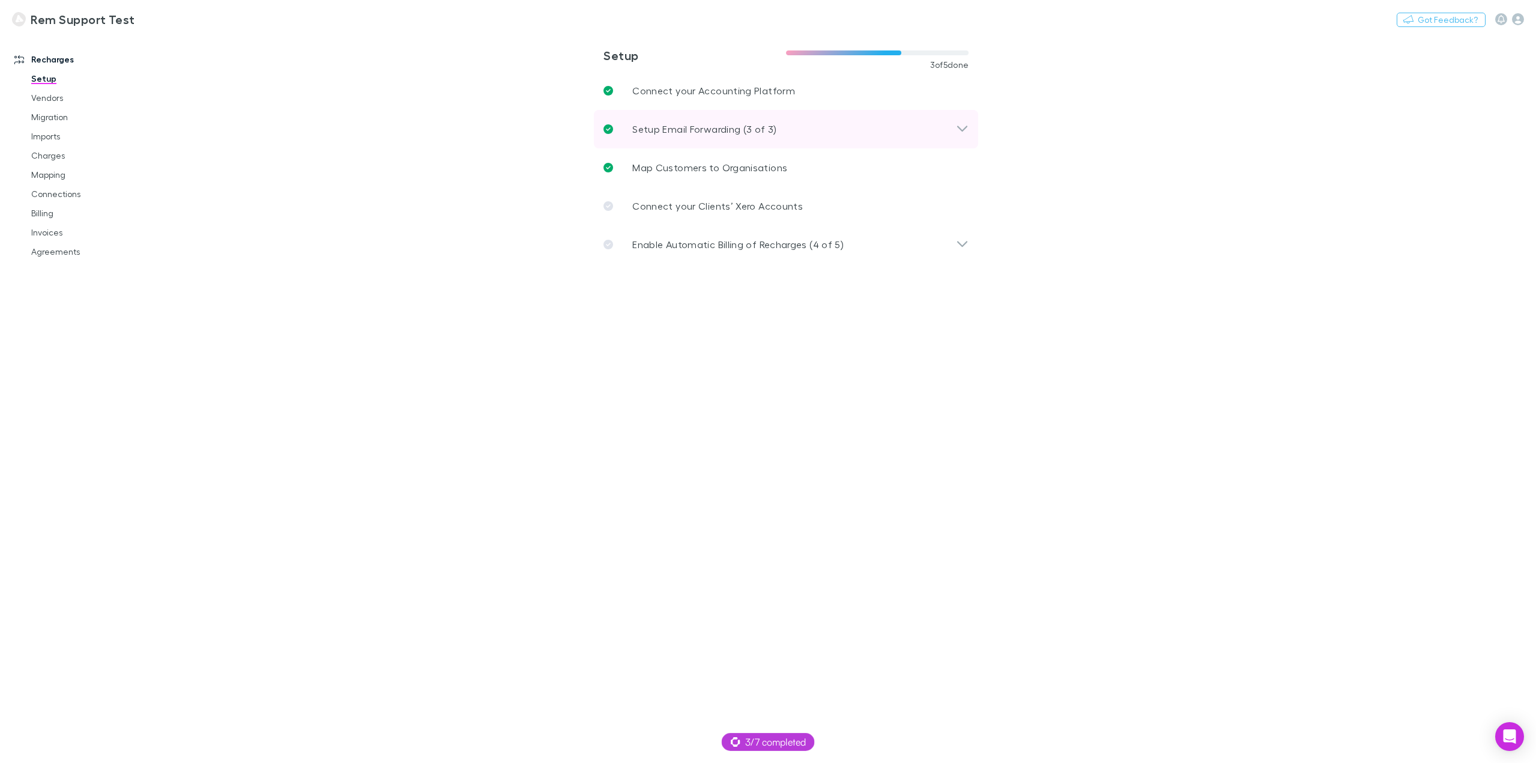
click at [742, 134] on p "Setup Email Forwarding (3 of 3)" at bounding box center [704, 129] width 144 height 14
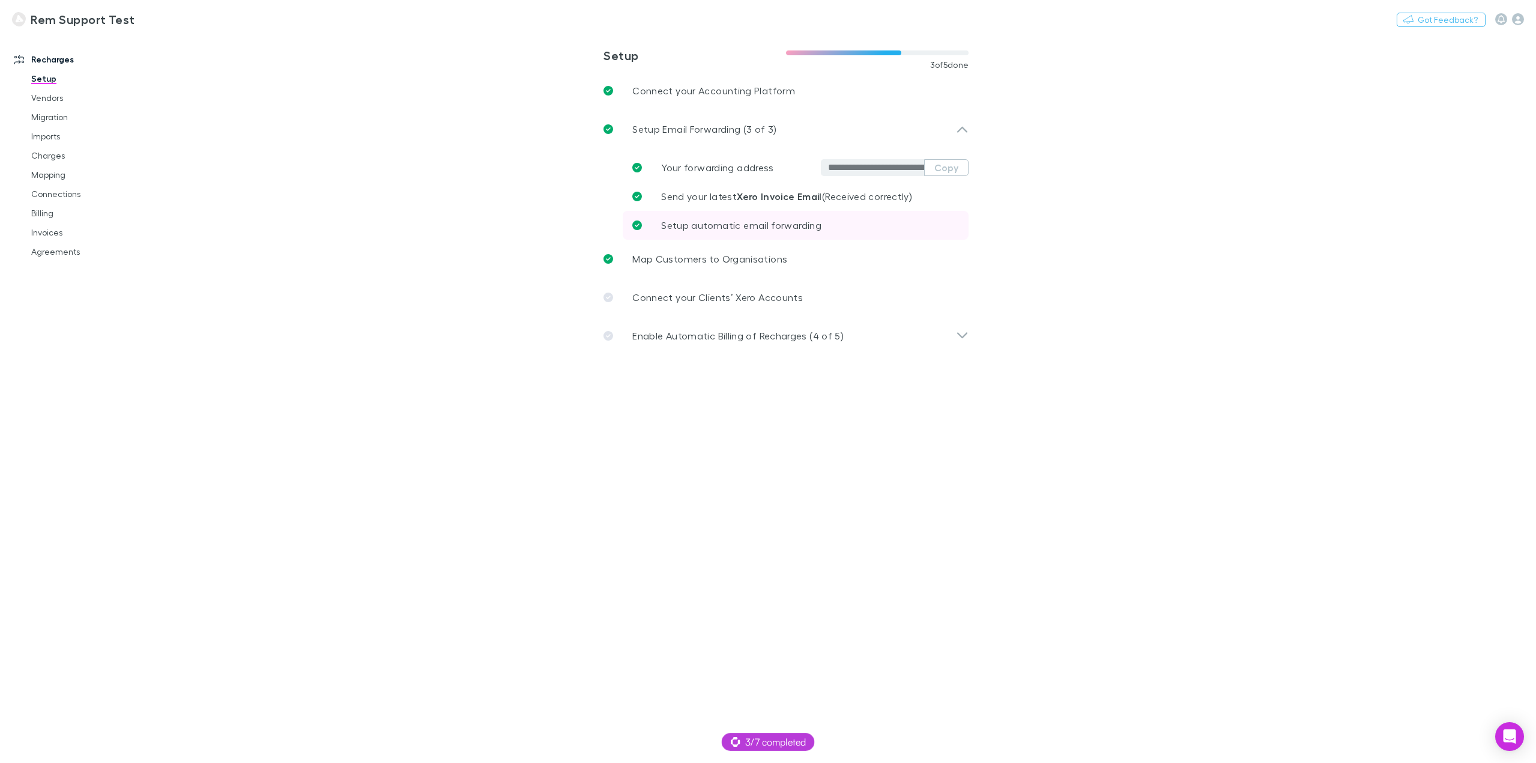
click at [799, 228] on span "Setup automatic email forwarding" at bounding box center [741, 224] width 160 height 11
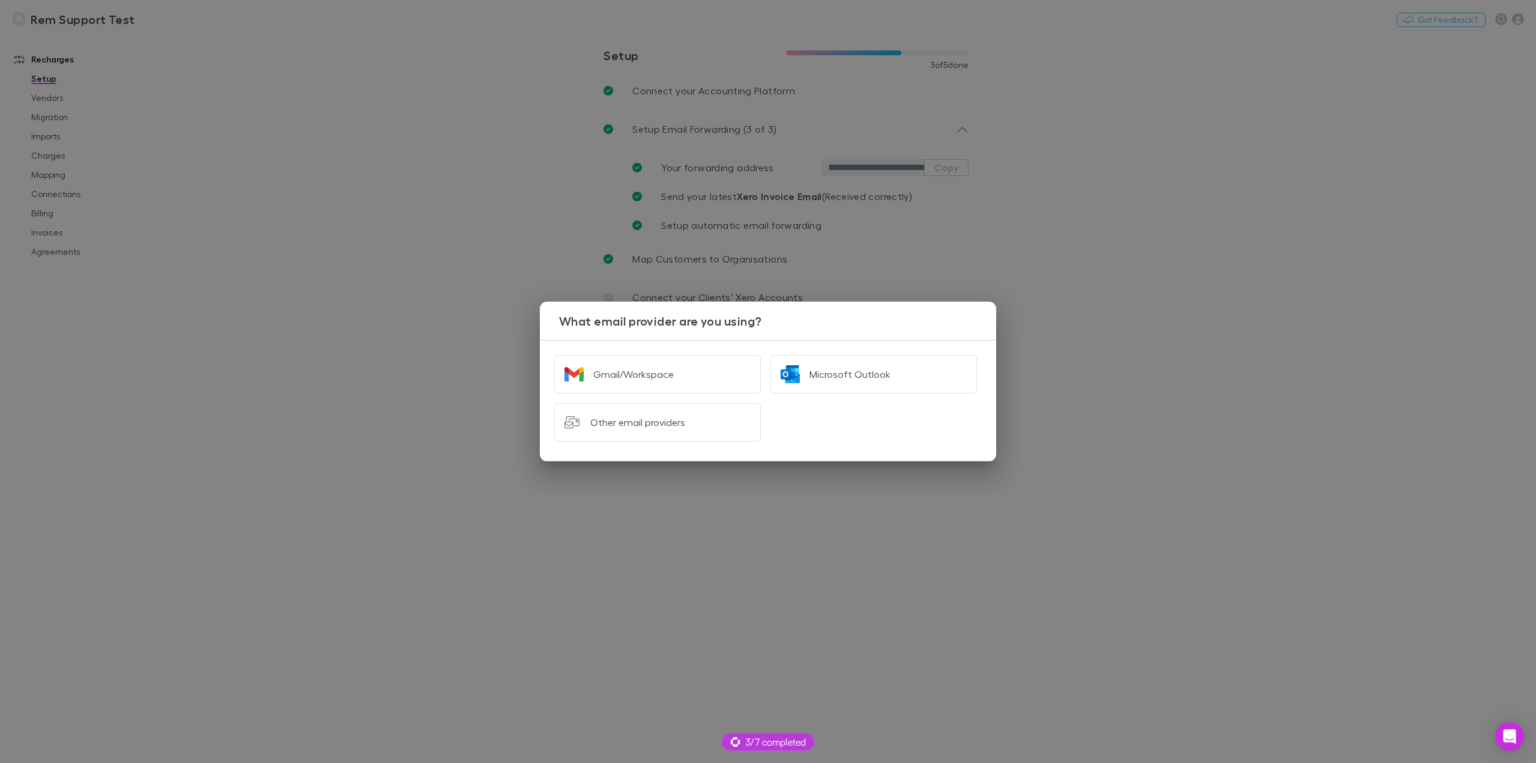
click at [1015, 227] on div "What email provider are you using? Gmail/Workspace Microsoft Outlook Other emai…" at bounding box center [768, 381] width 1536 height 763
